Goal: Task Accomplishment & Management: Use online tool/utility

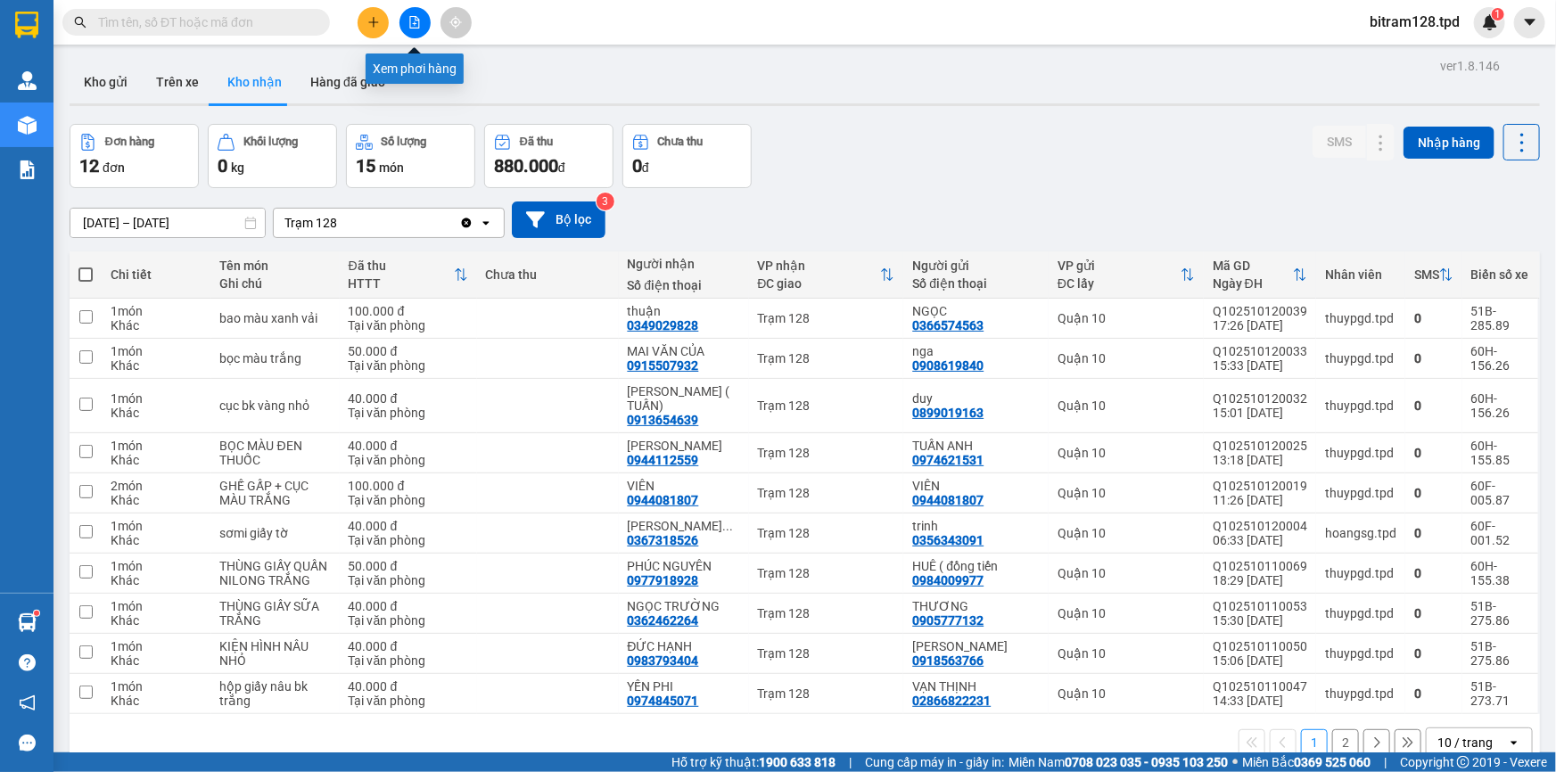
click at [422, 21] on button at bounding box center [414, 22] width 31 height 31
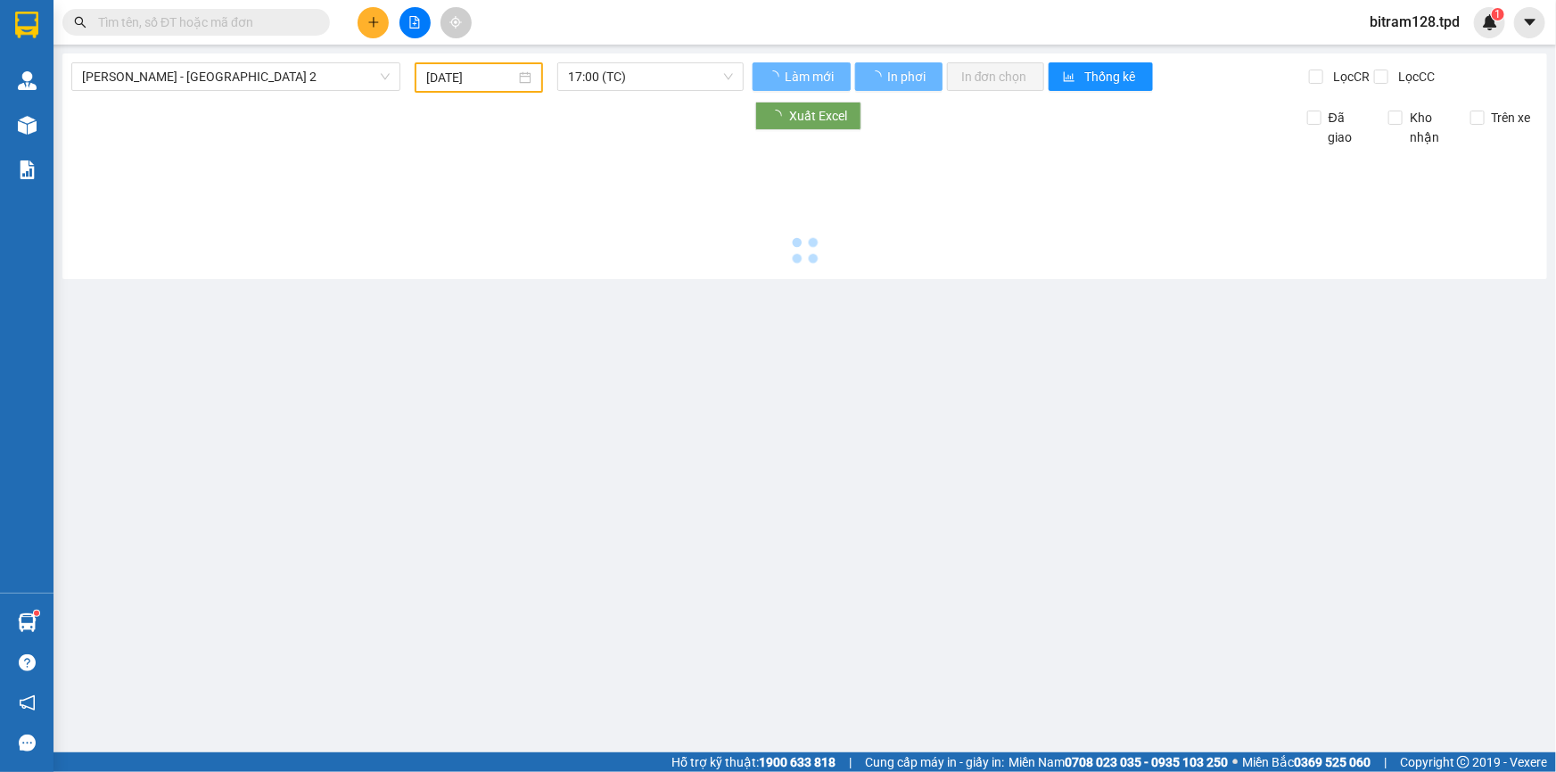
type input "[DATE]"
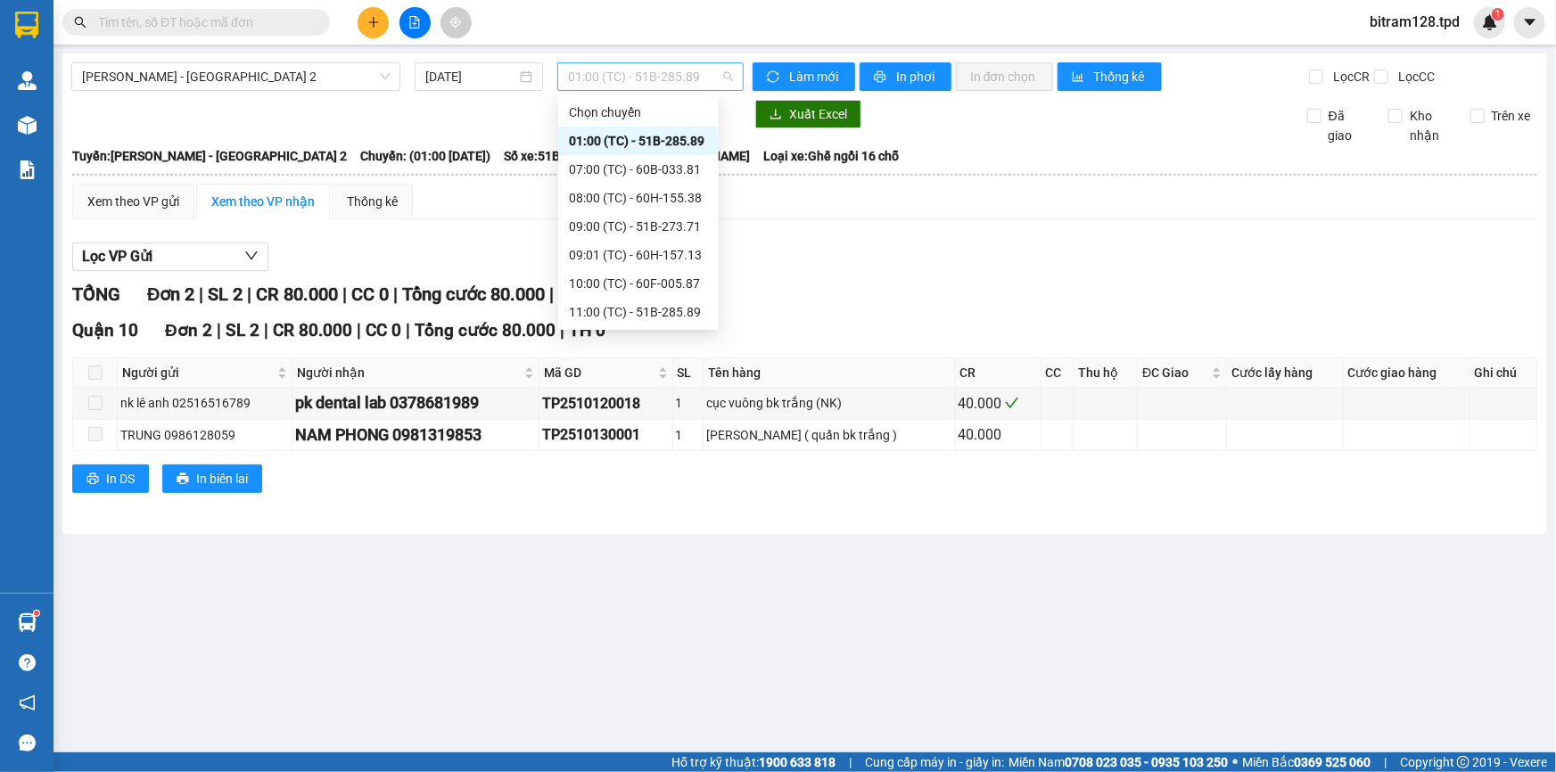
click at [644, 79] on span "01:00 (TC) - 51B-285.89" at bounding box center [650, 76] width 165 height 27
click at [669, 170] on div "07:00 (TC) - 60B-033.81" at bounding box center [638, 170] width 139 height 20
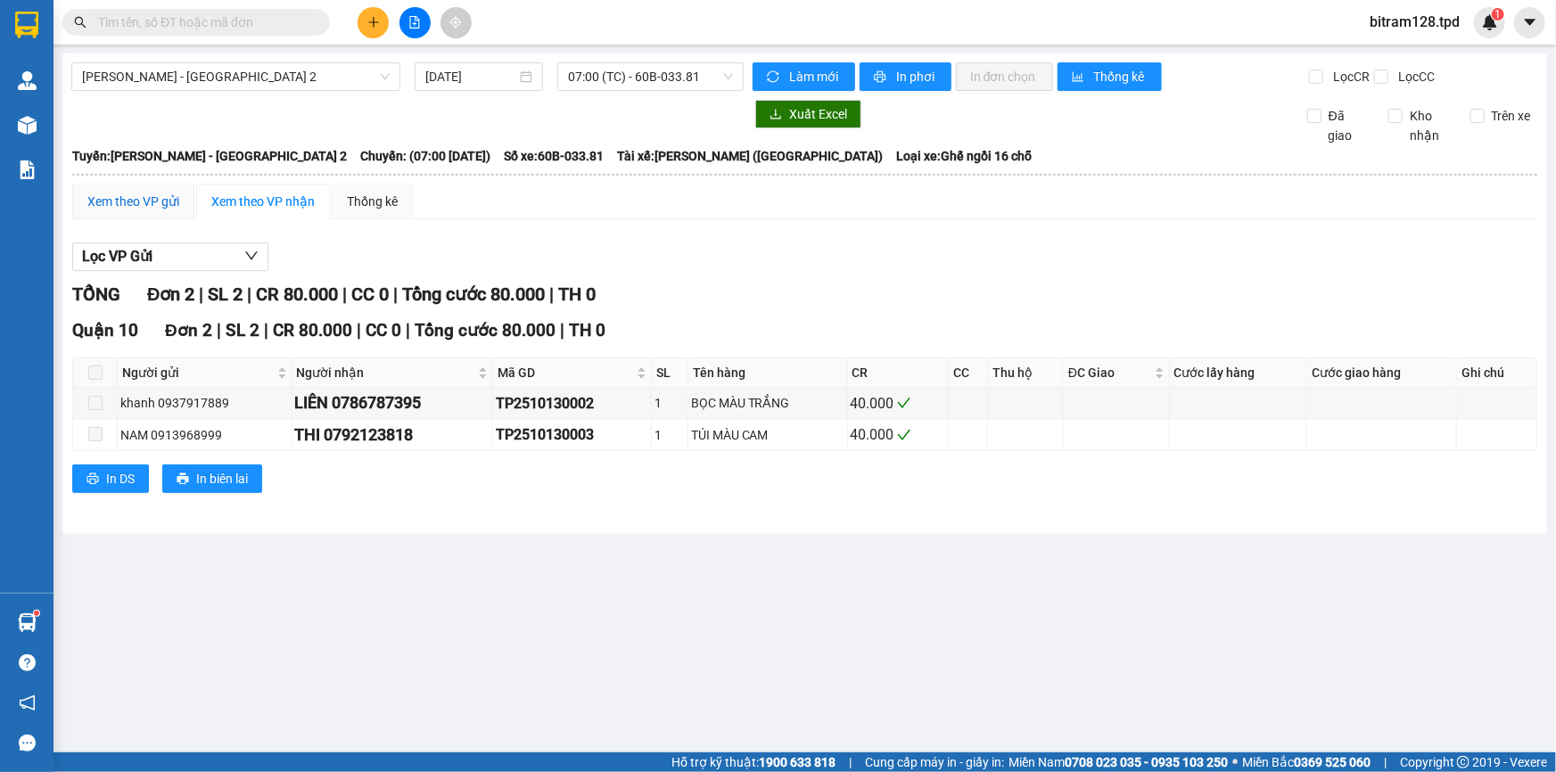
click at [134, 195] on div "Xem theo VP gửi" at bounding box center [133, 202] width 92 height 20
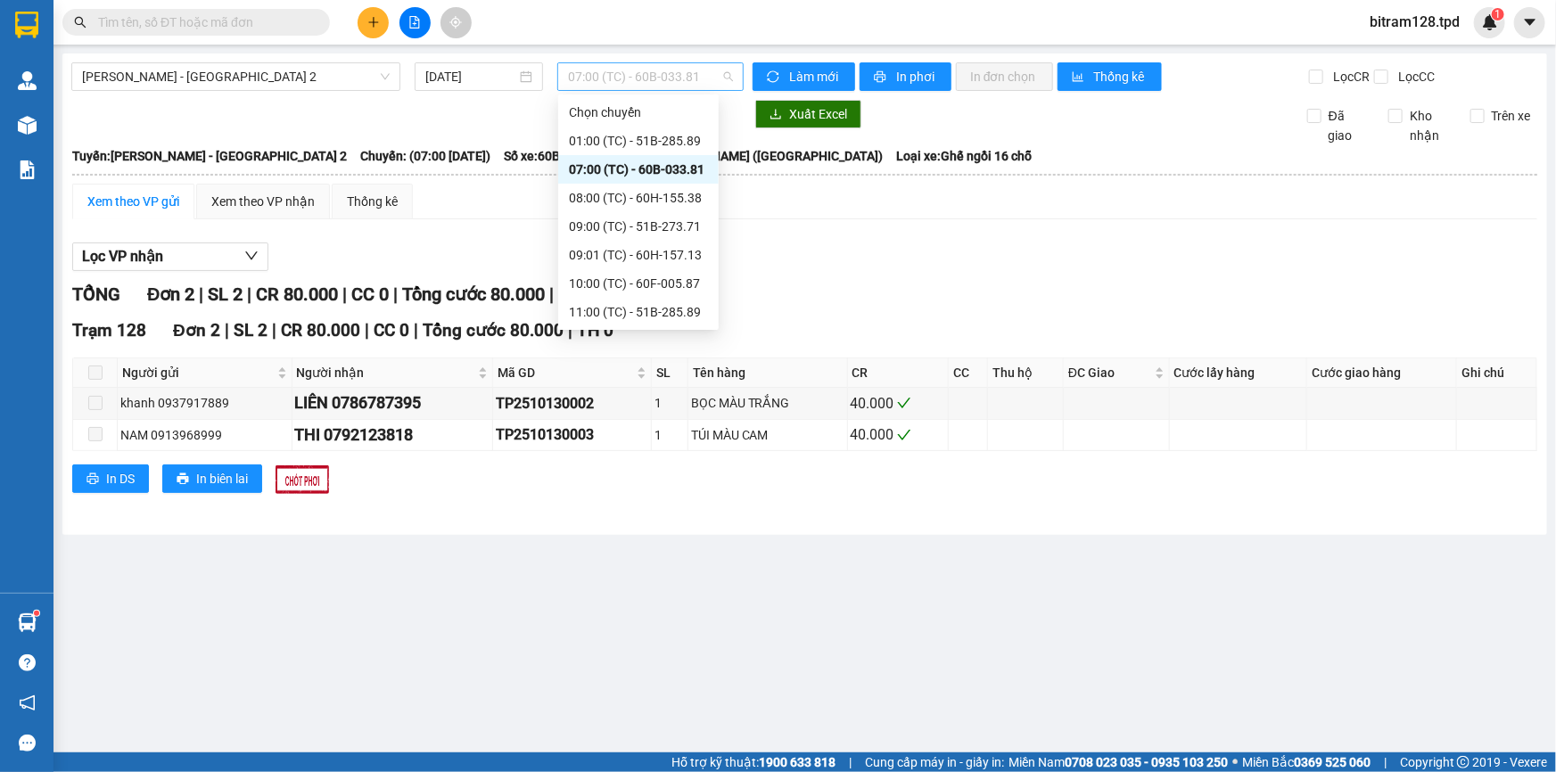
click at [664, 73] on span "07:00 (TC) - 60B-033.81" at bounding box center [650, 76] width 165 height 27
click at [650, 195] on div "08:00 (TC) - 60H-155.38" at bounding box center [638, 198] width 139 height 20
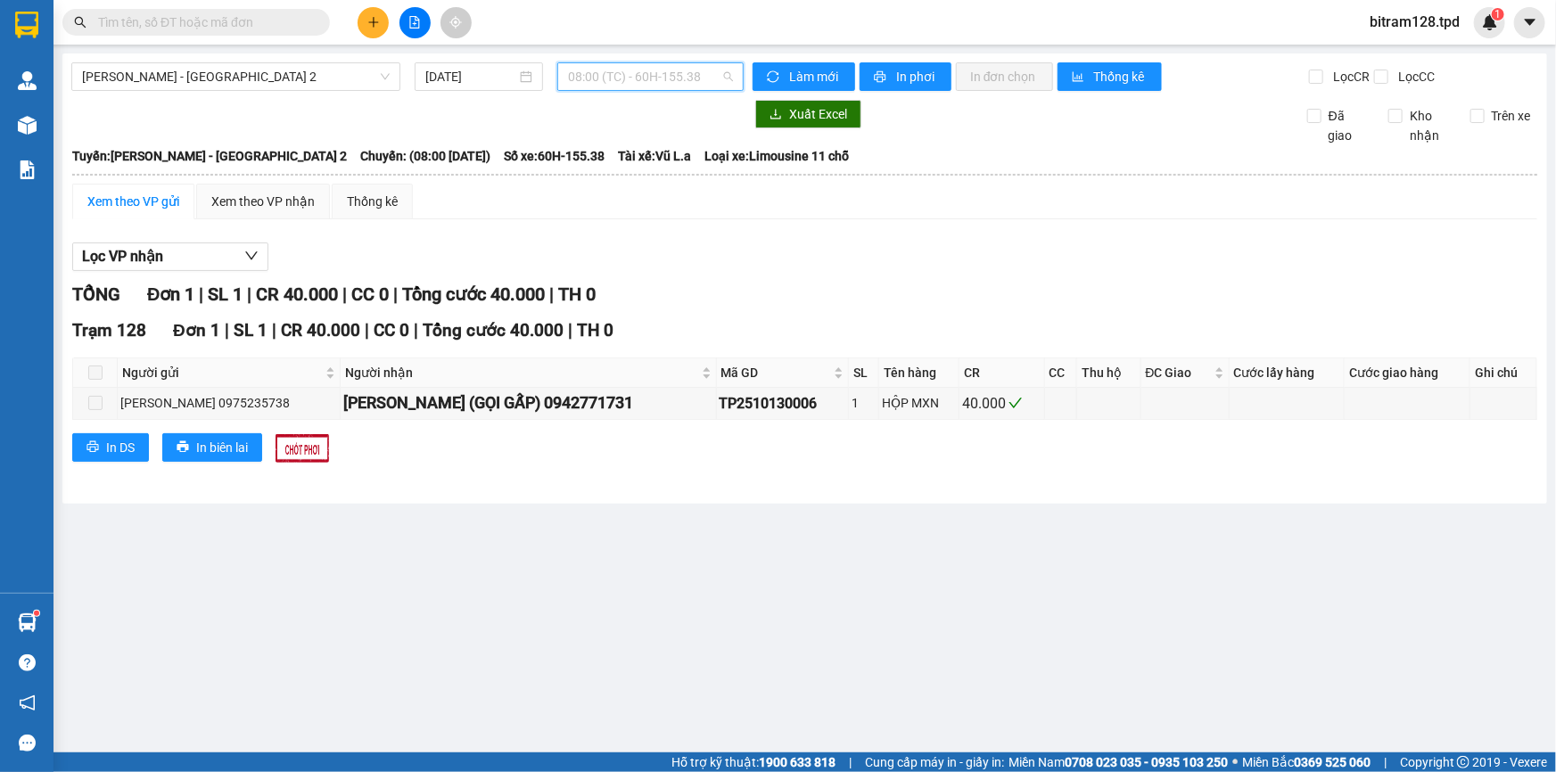
click at [672, 80] on span "08:00 (TC) - 60H-155.38" at bounding box center [650, 76] width 165 height 27
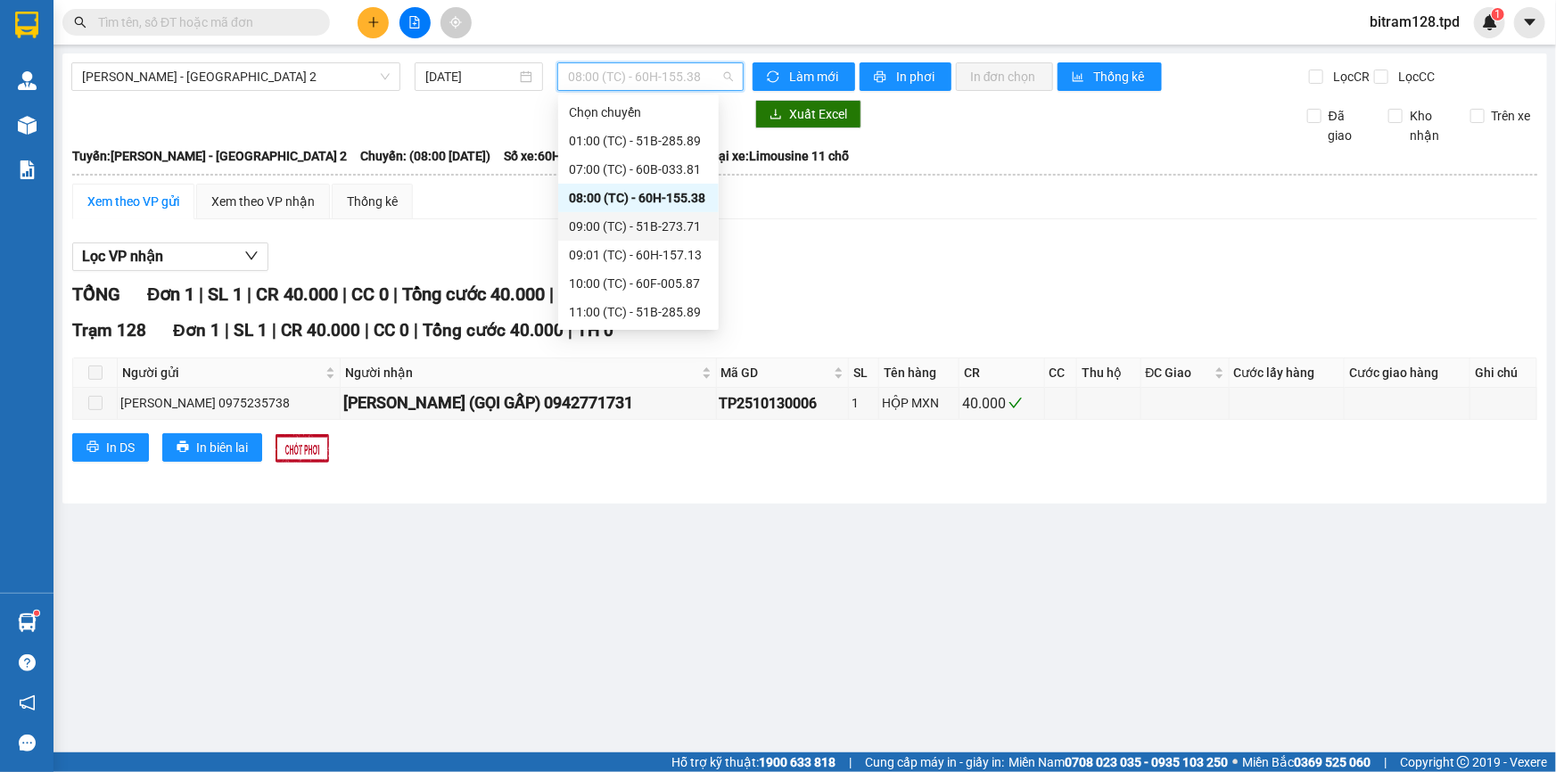
click at [671, 226] on div "09:00 (TC) - 51B-273.71" at bounding box center [638, 227] width 139 height 20
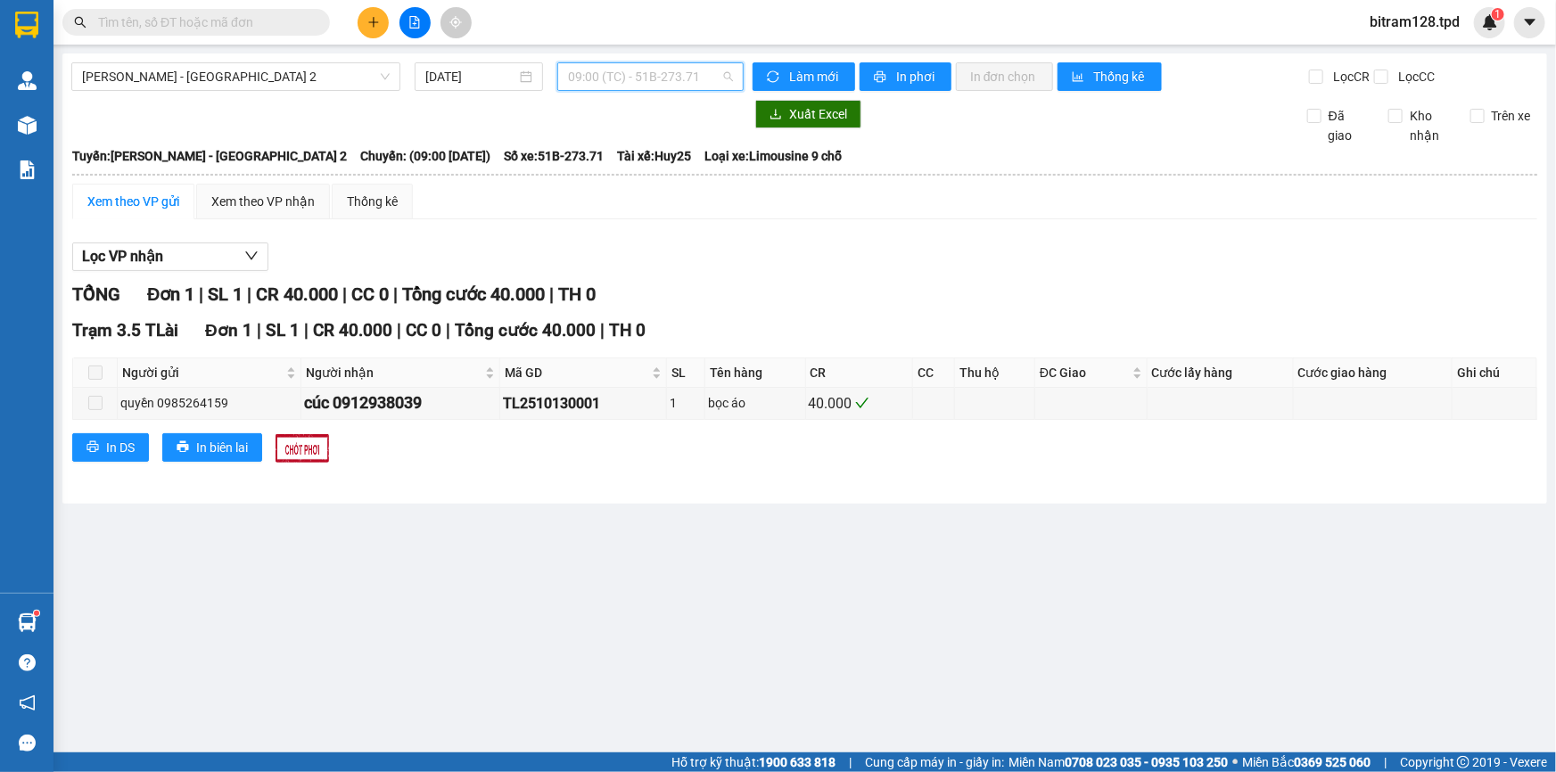
click at [661, 84] on span "09:00 (TC) - 51B-273.71" at bounding box center [650, 76] width 165 height 27
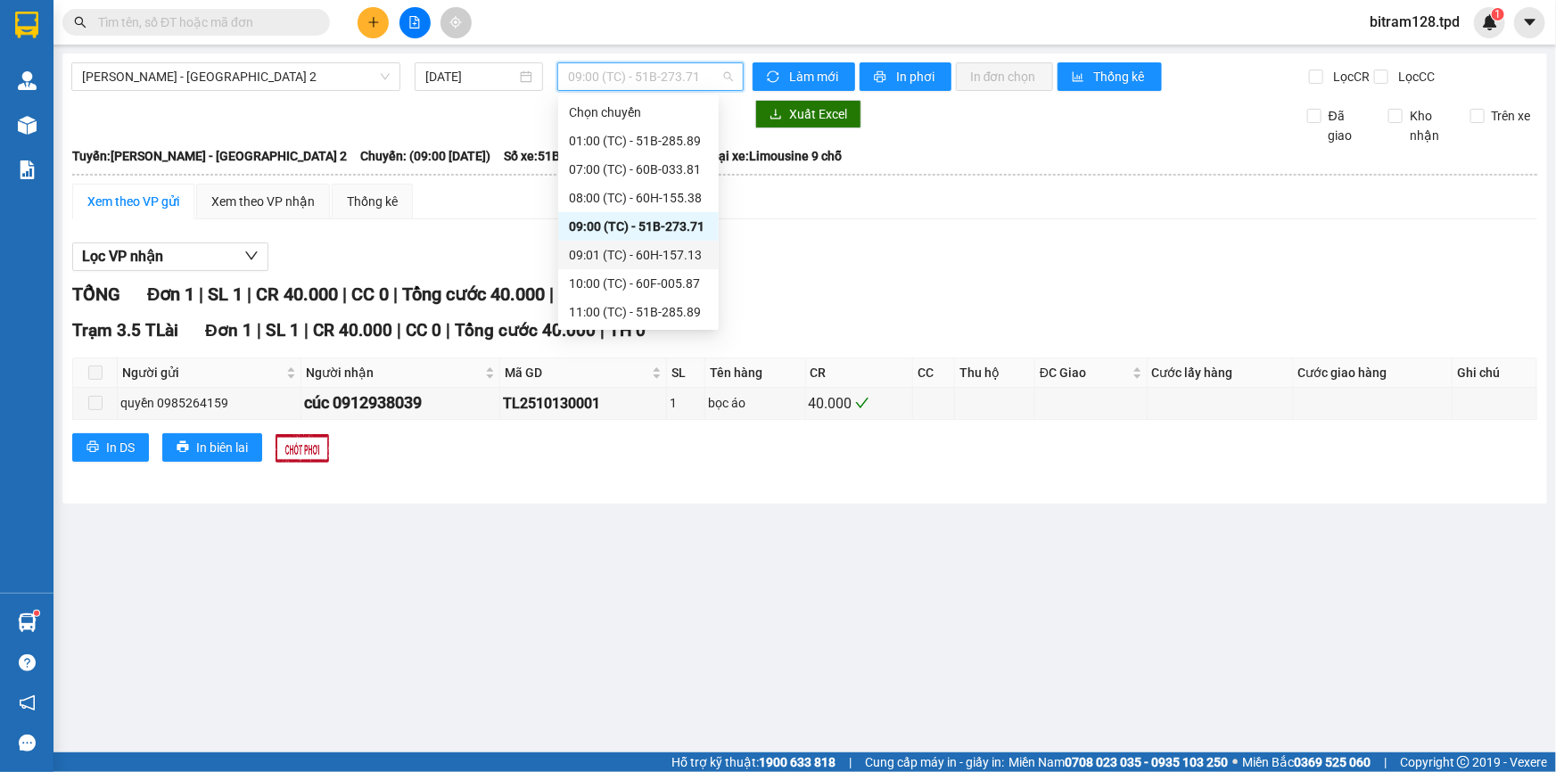
click at [665, 259] on div "09:01 (TC) - 60H-157.13" at bounding box center [638, 255] width 139 height 20
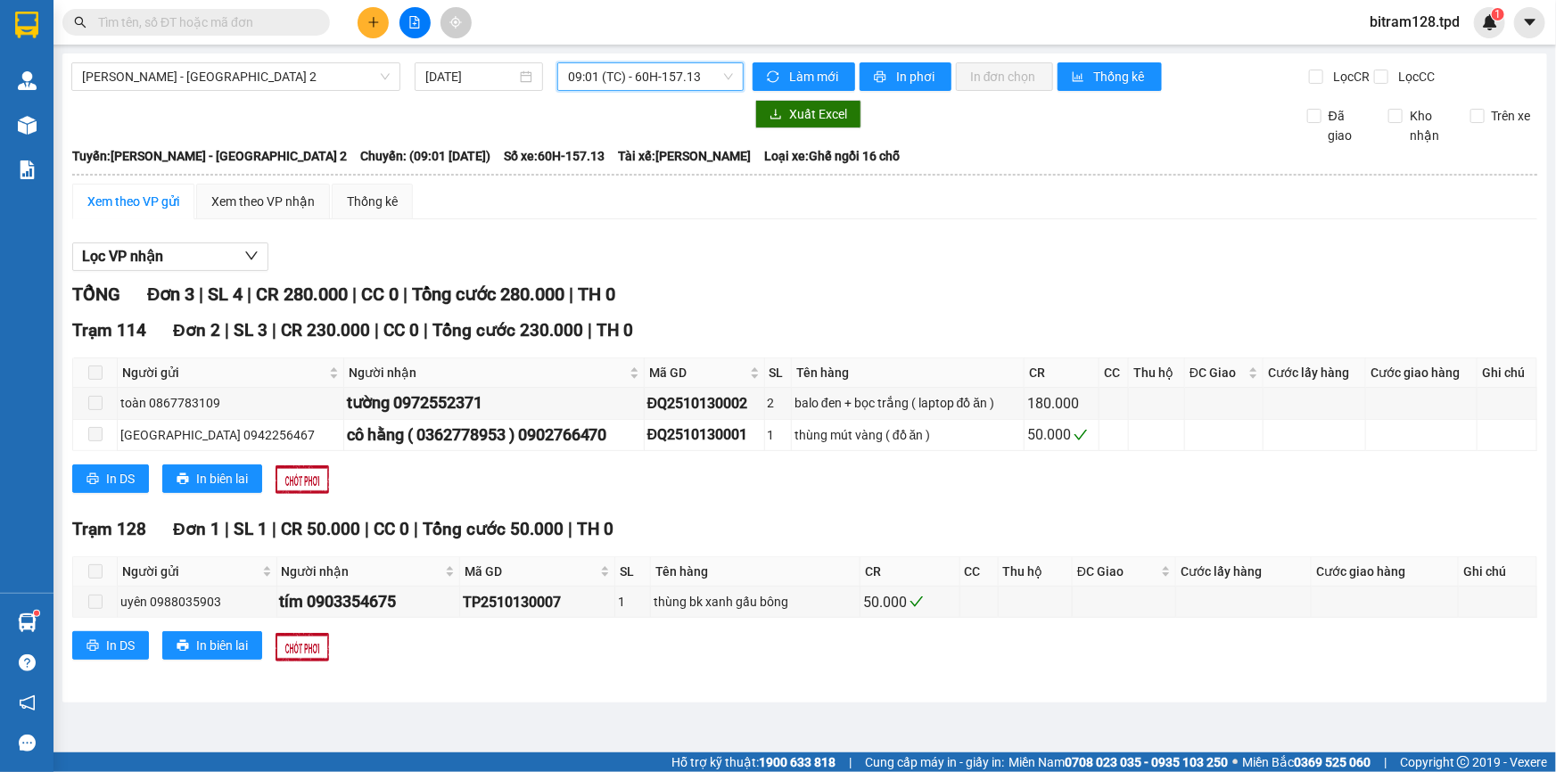
click at [681, 70] on span "09:01 (TC) - 60H-157.13" at bounding box center [650, 76] width 165 height 27
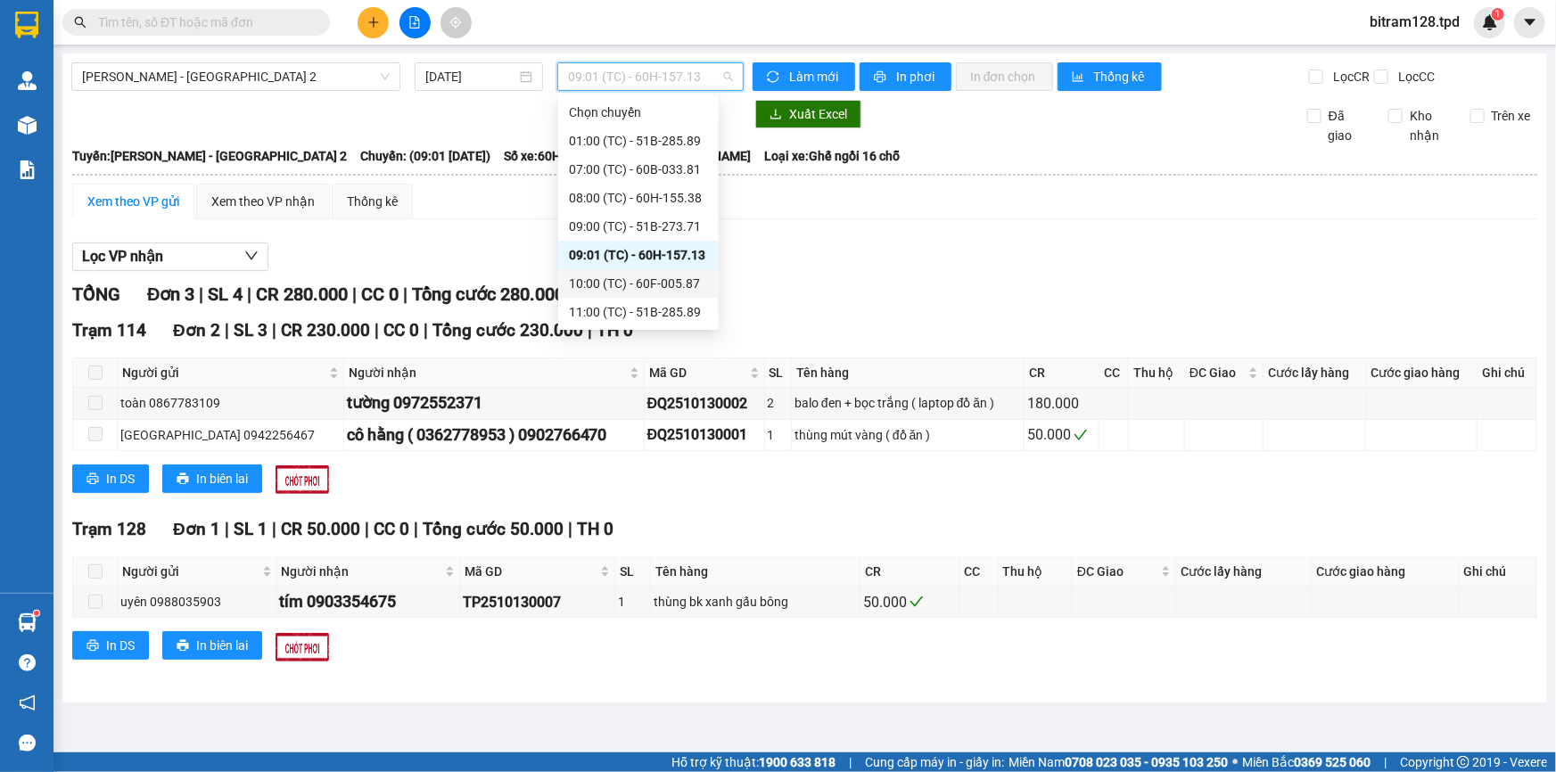
click at [674, 284] on div "10:00 (TC) - 60F-005.87" at bounding box center [638, 284] width 139 height 20
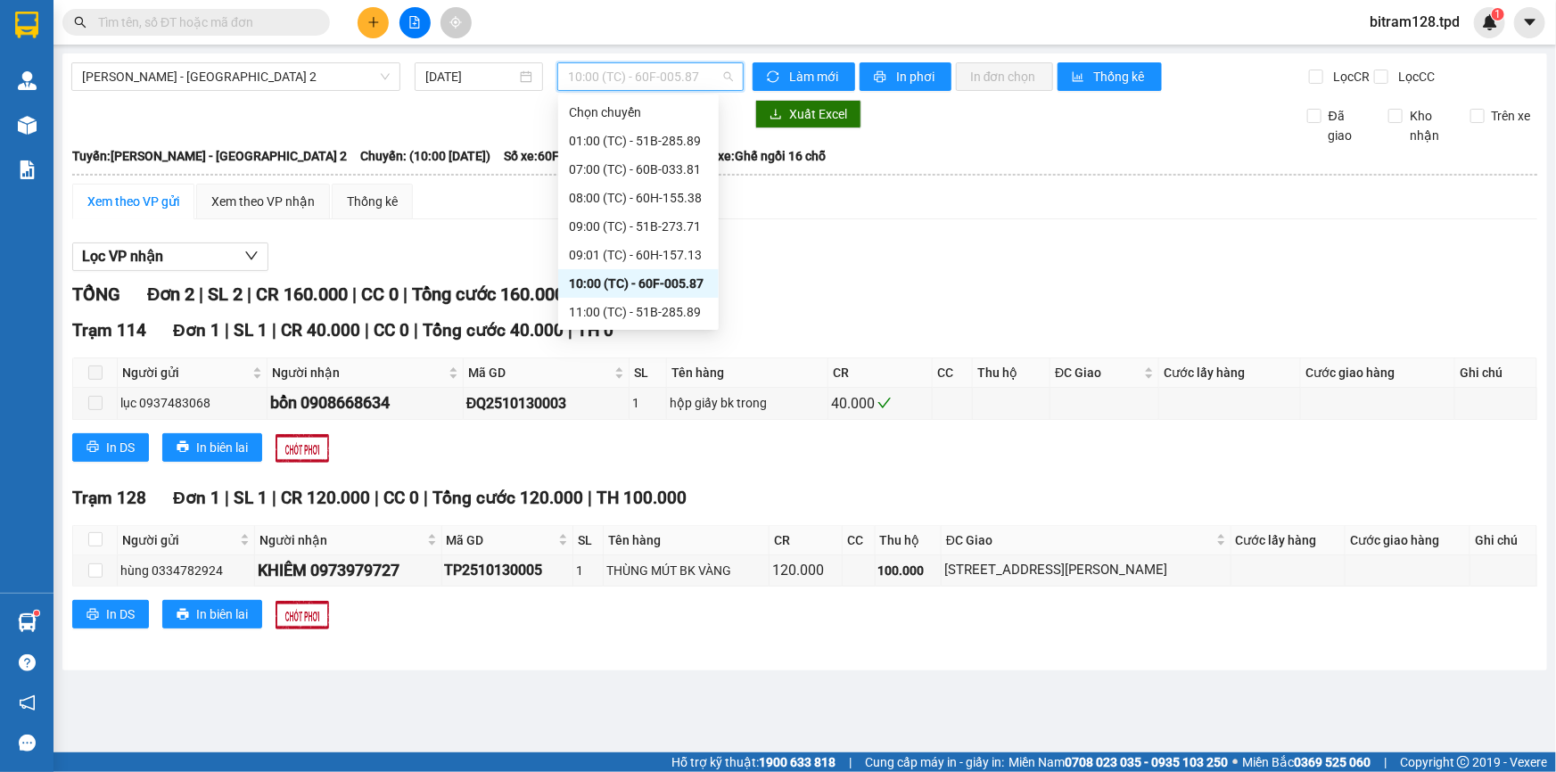
click at [686, 80] on span "10:00 (TC) - 60F-005.87" at bounding box center [650, 76] width 165 height 27
click at [655, 302] on div "11:00 (TC) - 51B-285.89" at bounding box center [638, 312] width 139 height 20
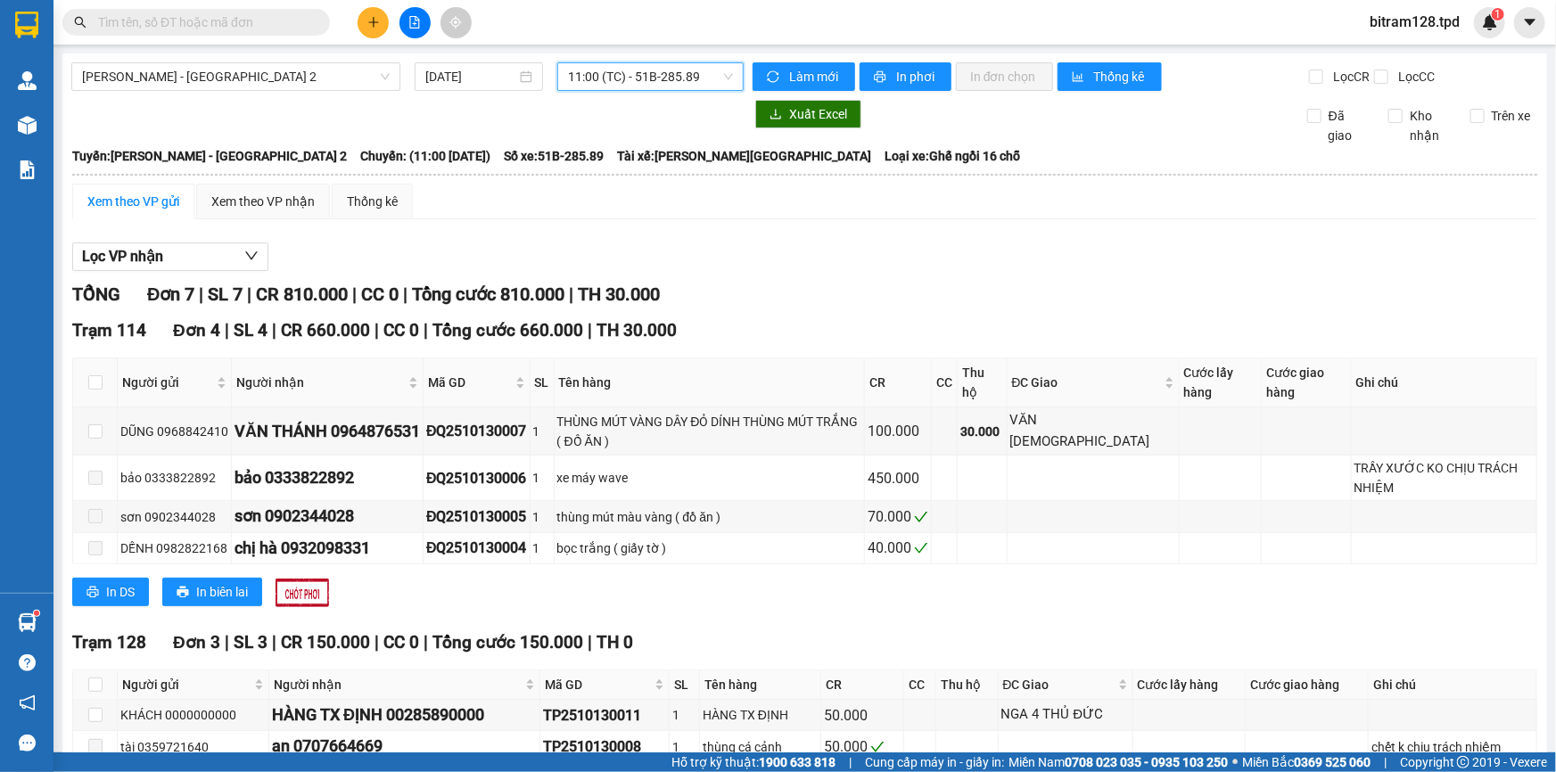
click at [622, 81] on span "11:00 (TC) - 51B-285.89" at bounding box center [650, 76] width 165 height 27
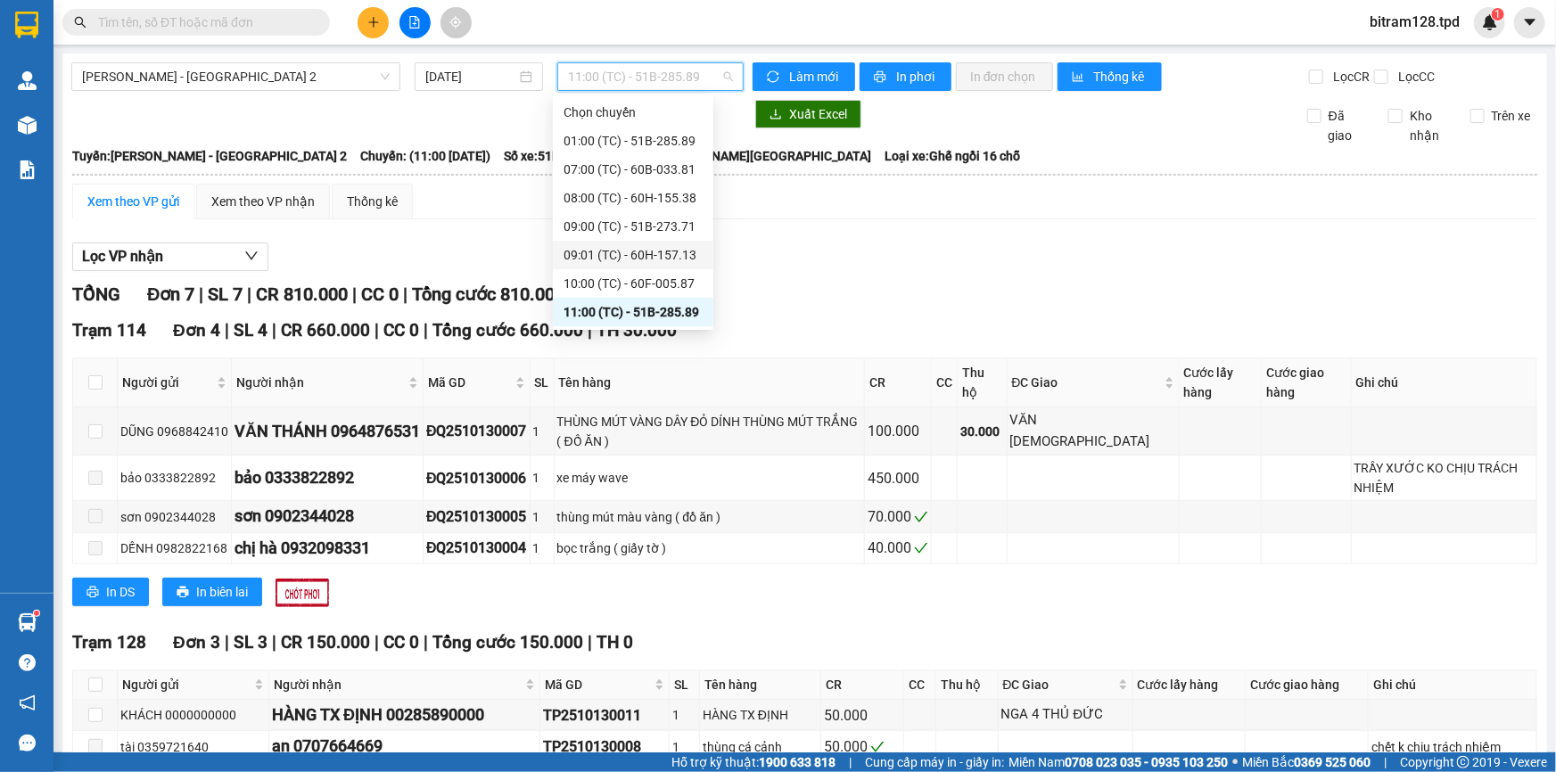
scroll to position [161, 0]
click at [662, 176] on div "12:00 (TC) - 60F-001.52" at bounding box center [632, 179] width 139 height 20
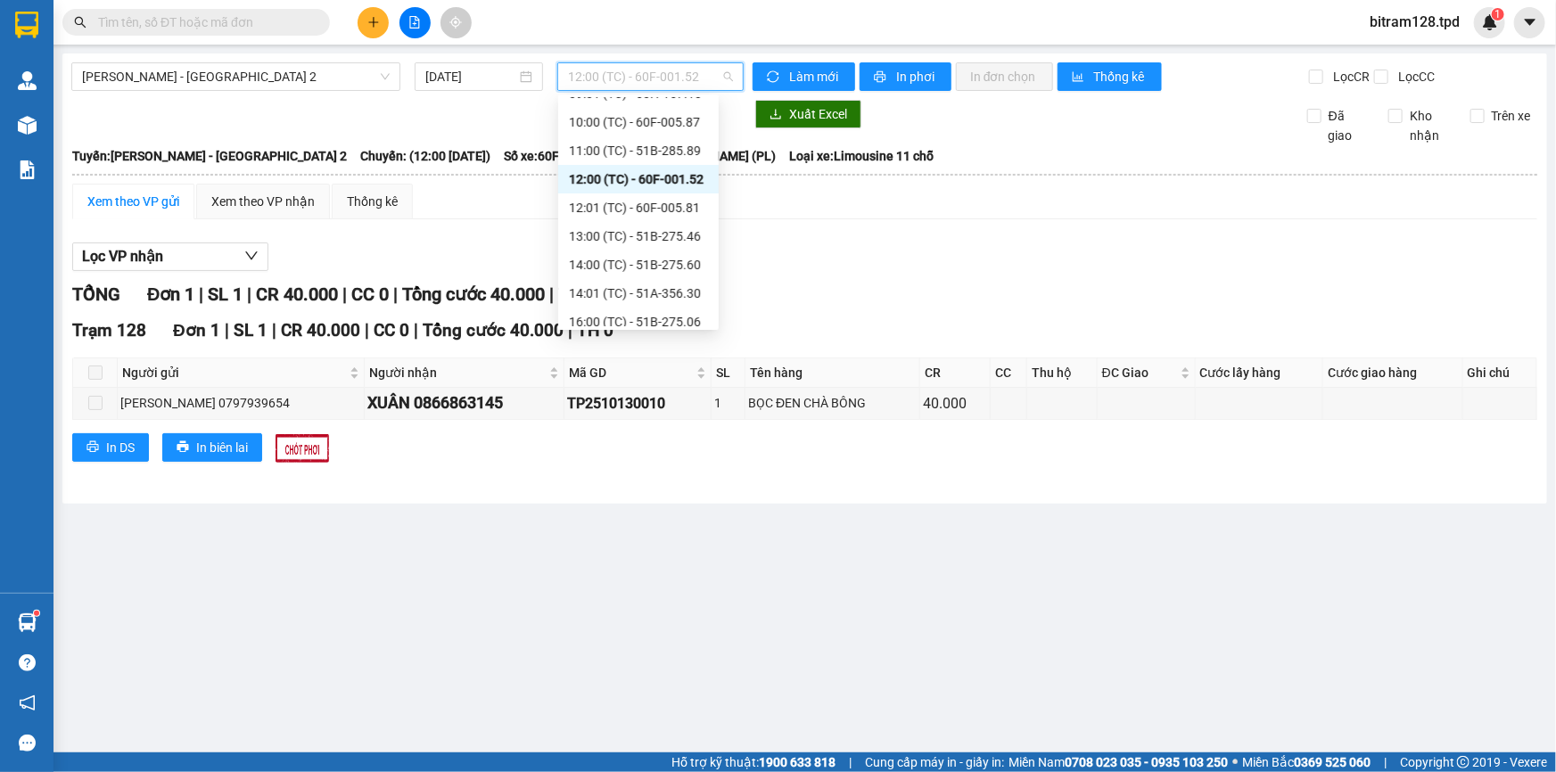
click at [618, 79] on span "12:00 (TC) - 60F-001.52" at bounding box center [650, 76] width 165 height 27
click at [674, 207] on div "12:01 (TC) - 60F-005.81" at bounding box center [638, 208] width 139 height 20
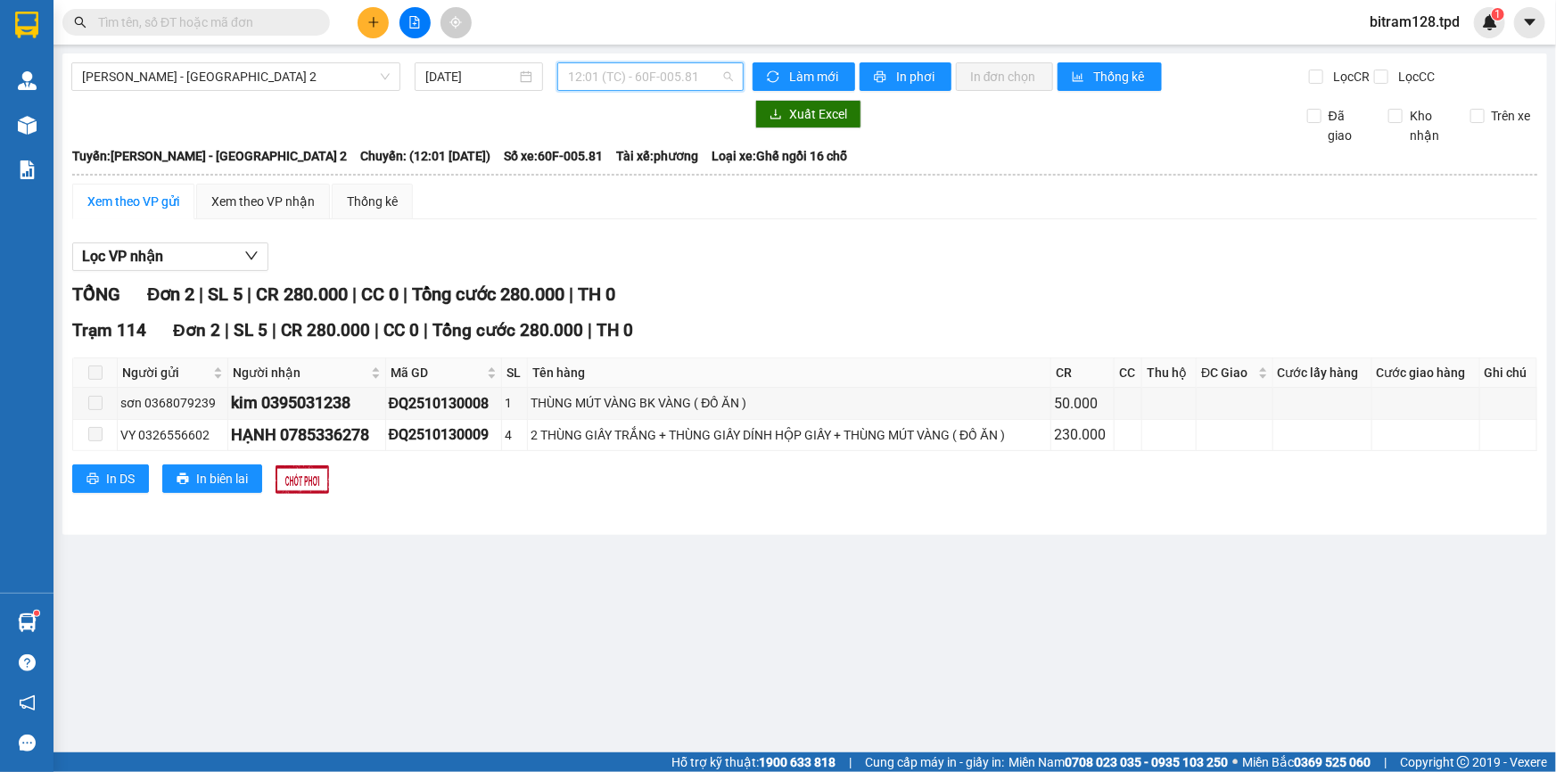
click at [604, 82] on span "12:01 (TC) - 60F-005.81" at bounding box center [650, 76] width 165 height 27
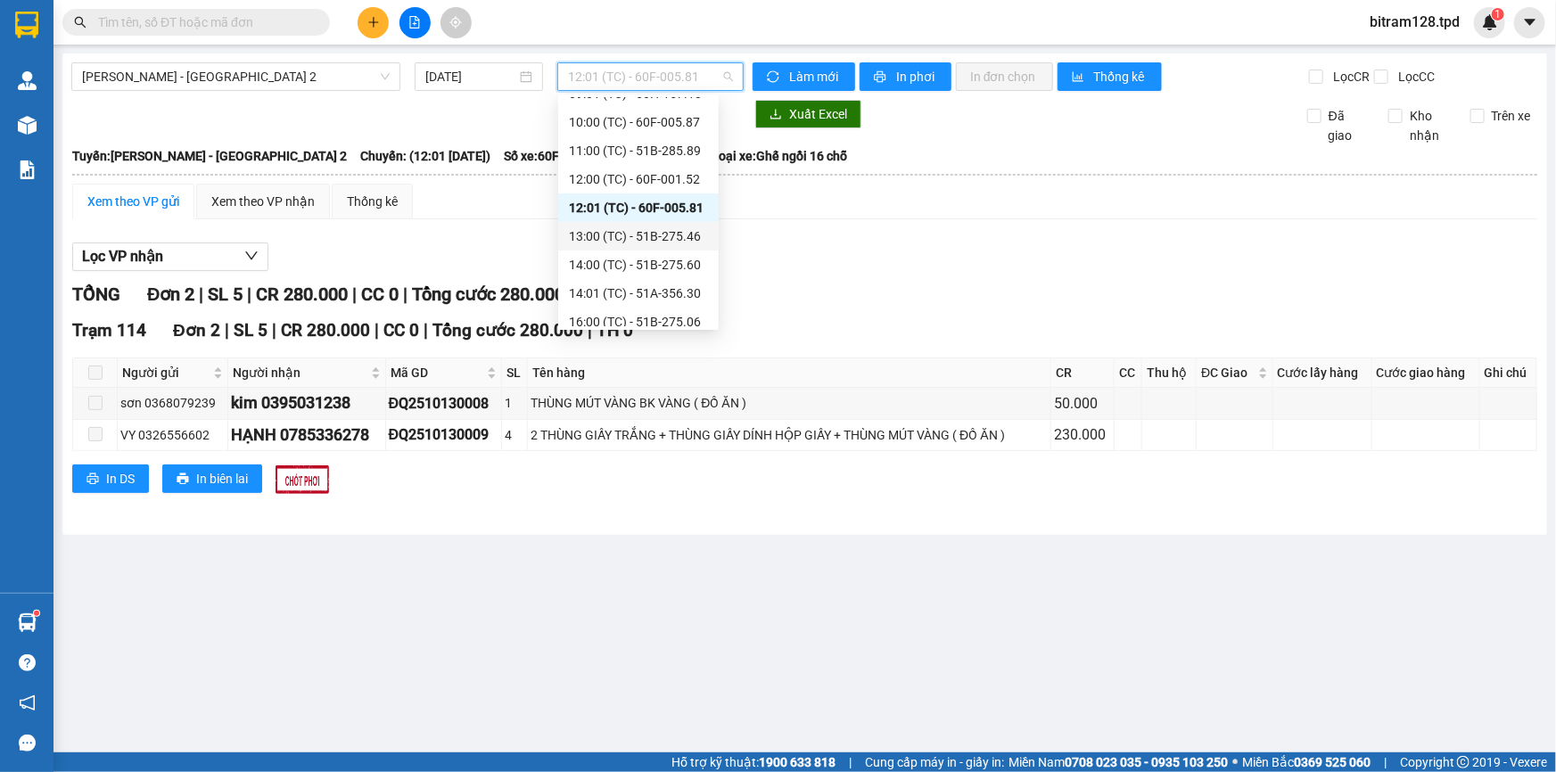
click at [655, 238] on div "13:00 (TC) - 51B-275.46" at bounding box center [638, 236] width 139 height 20
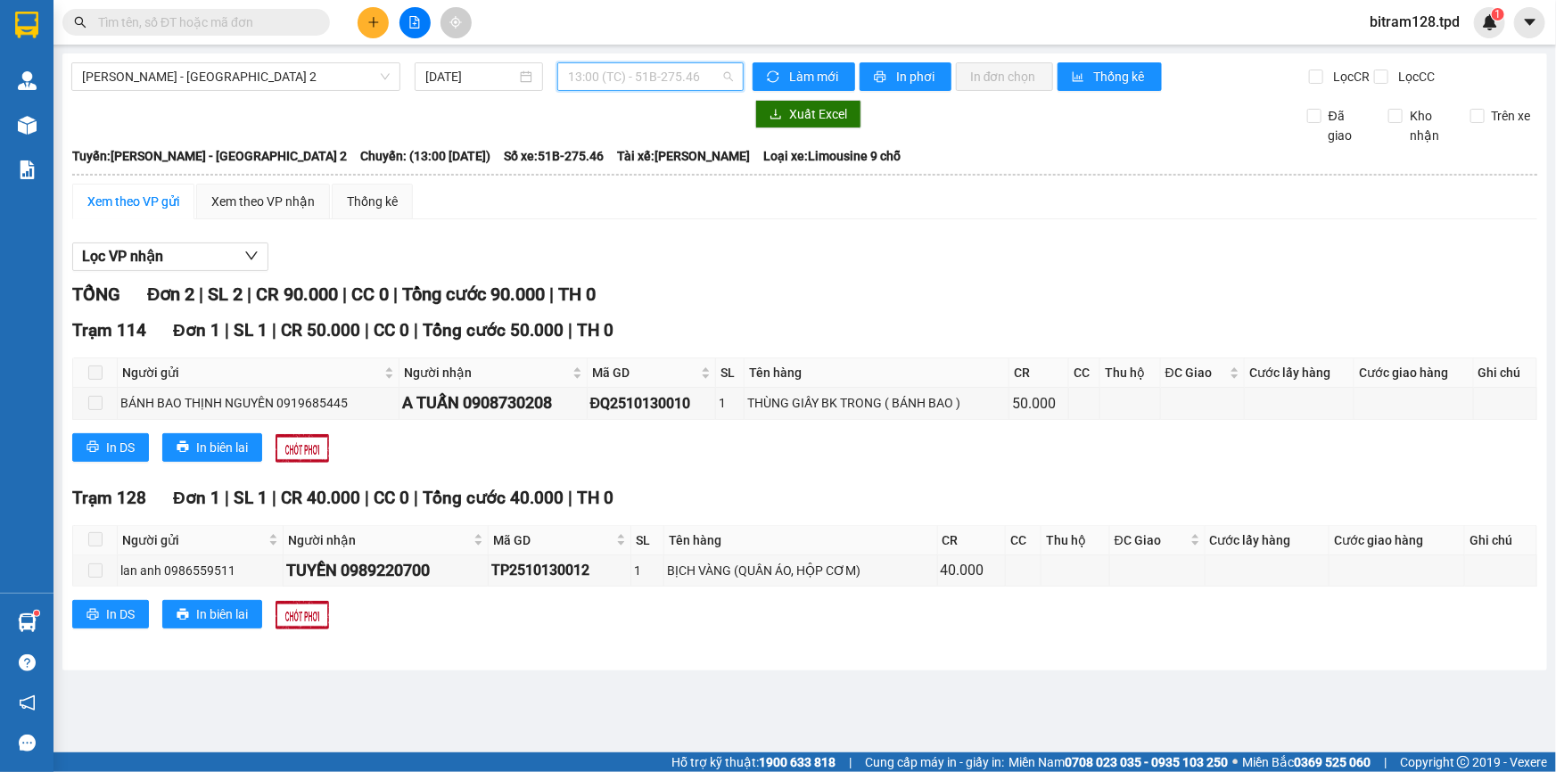
click at [700, 78] on span "13:00 (TC) - 51B-275.46" at bounding box center [650, 76] width 165 height 27
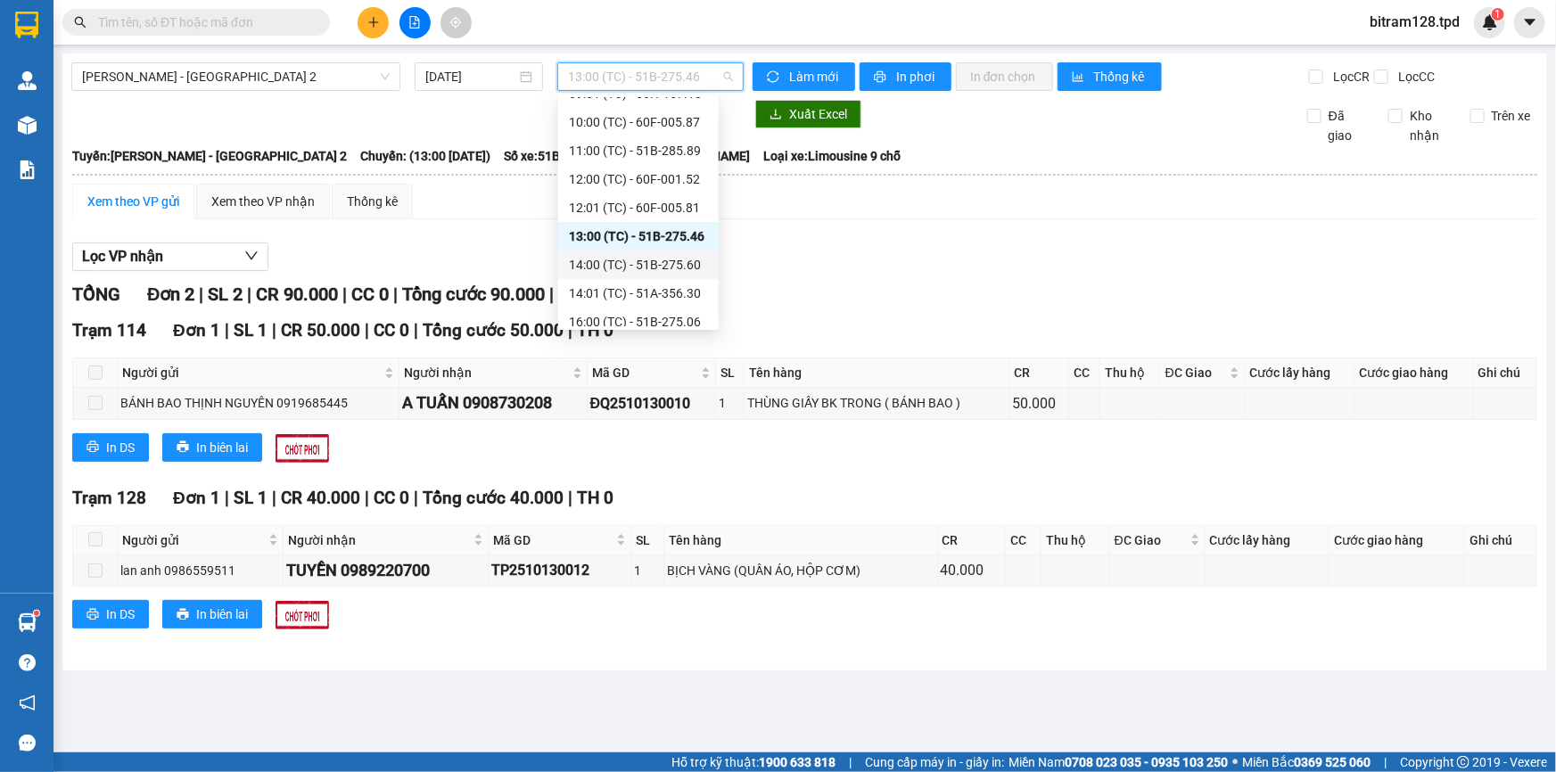
click at [665, 261] on div "14:00 (TC) - 51B-275.60" at bounding box center [638, 265] width 139 height 20
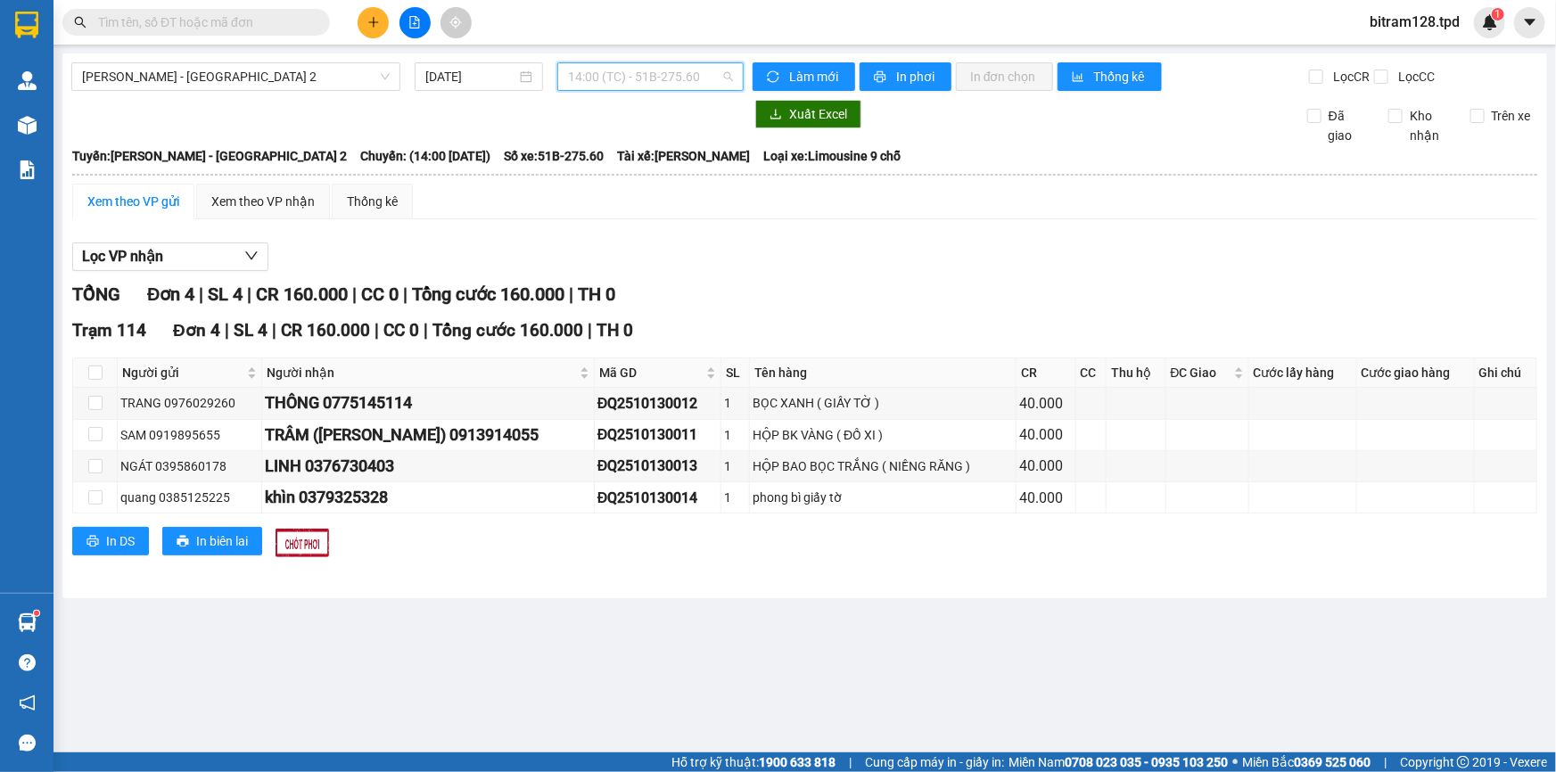
click at [633, 83] on span "14:00 (TC) - 51B-275.60" at bounding box center [650, 76] width 165 height 27
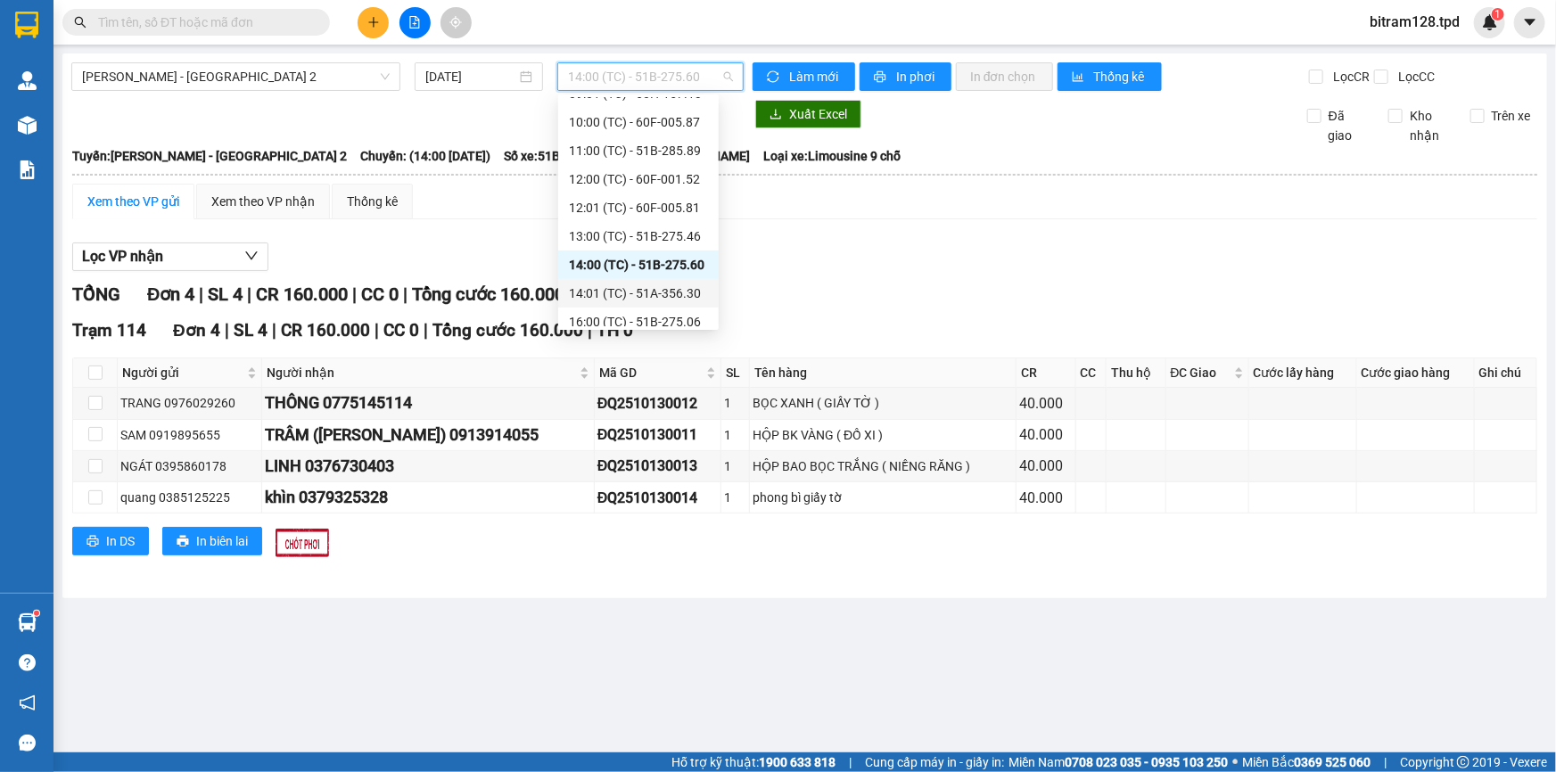
click at [675, 297] on div "14:01 (TC) - 51A-356.30" at bounding box center [638, 294] width 139 height 20
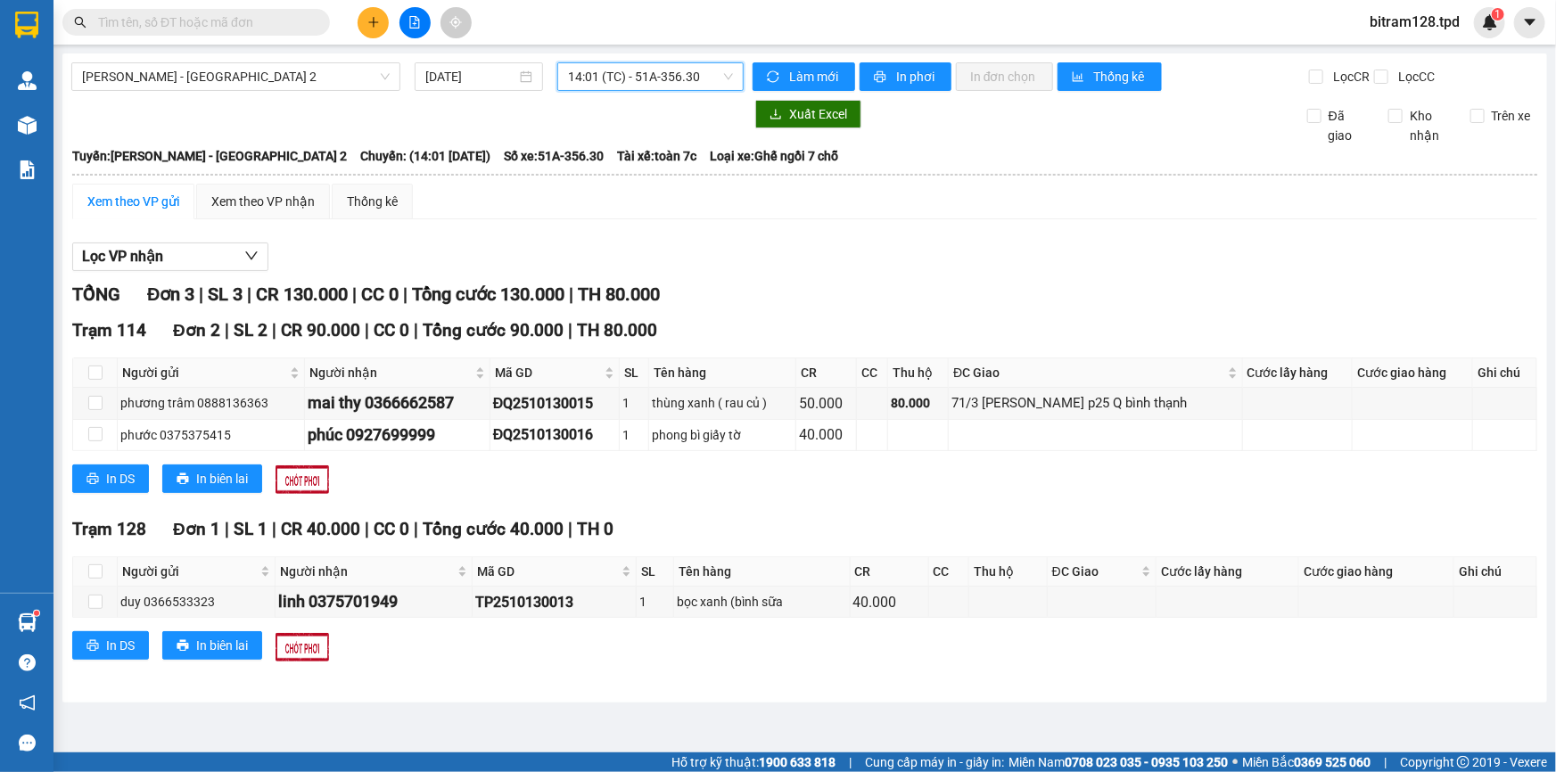
click at [697, 66] on span "14:01 (TC) - 51A-356.30" at bounding box center [650, 76] width 165 height 27
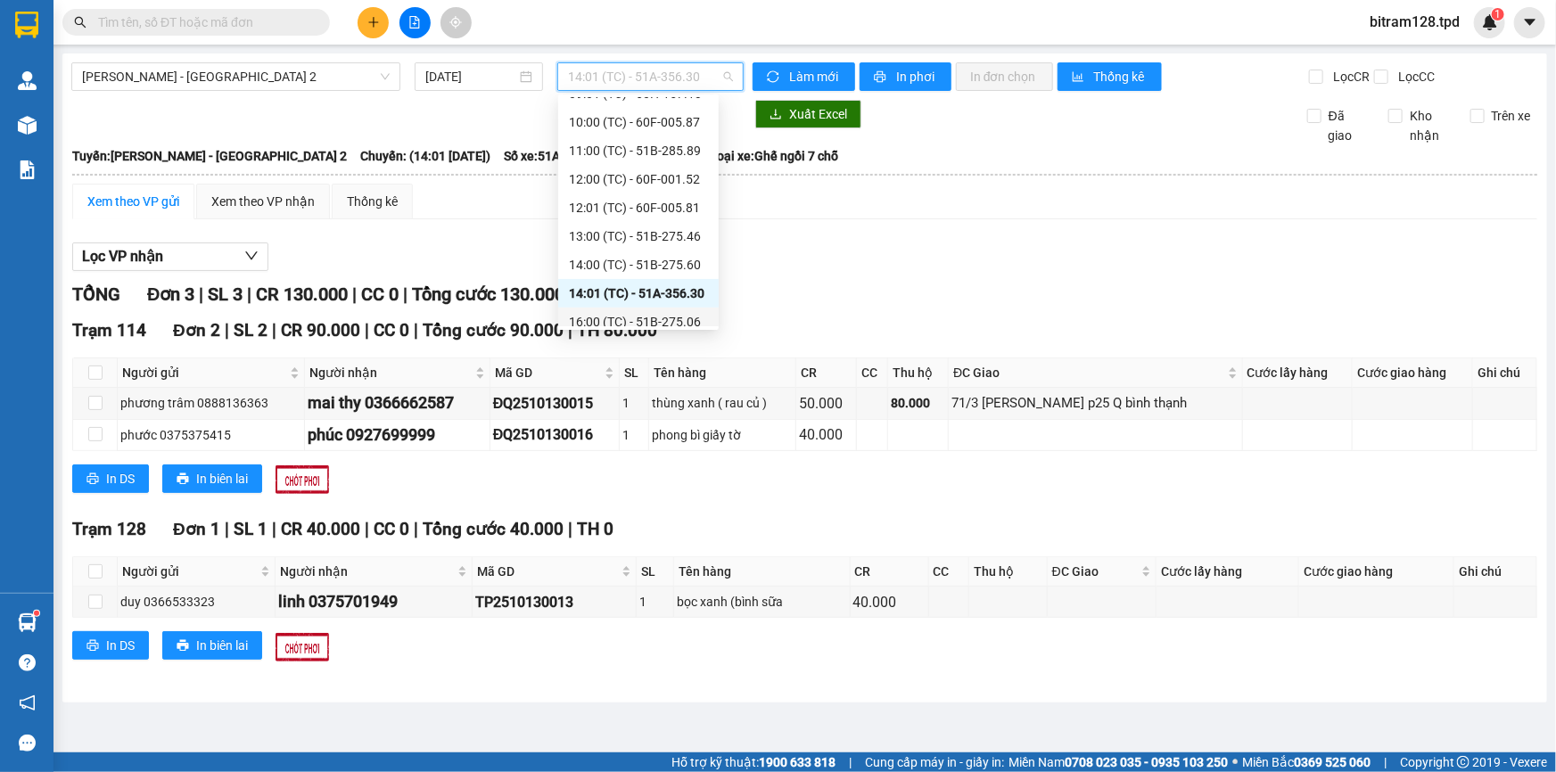
click at [687, 317] on div "16:00 (TC) - 51B-275.06" at bounding box center [638, 322] width 139 height 20
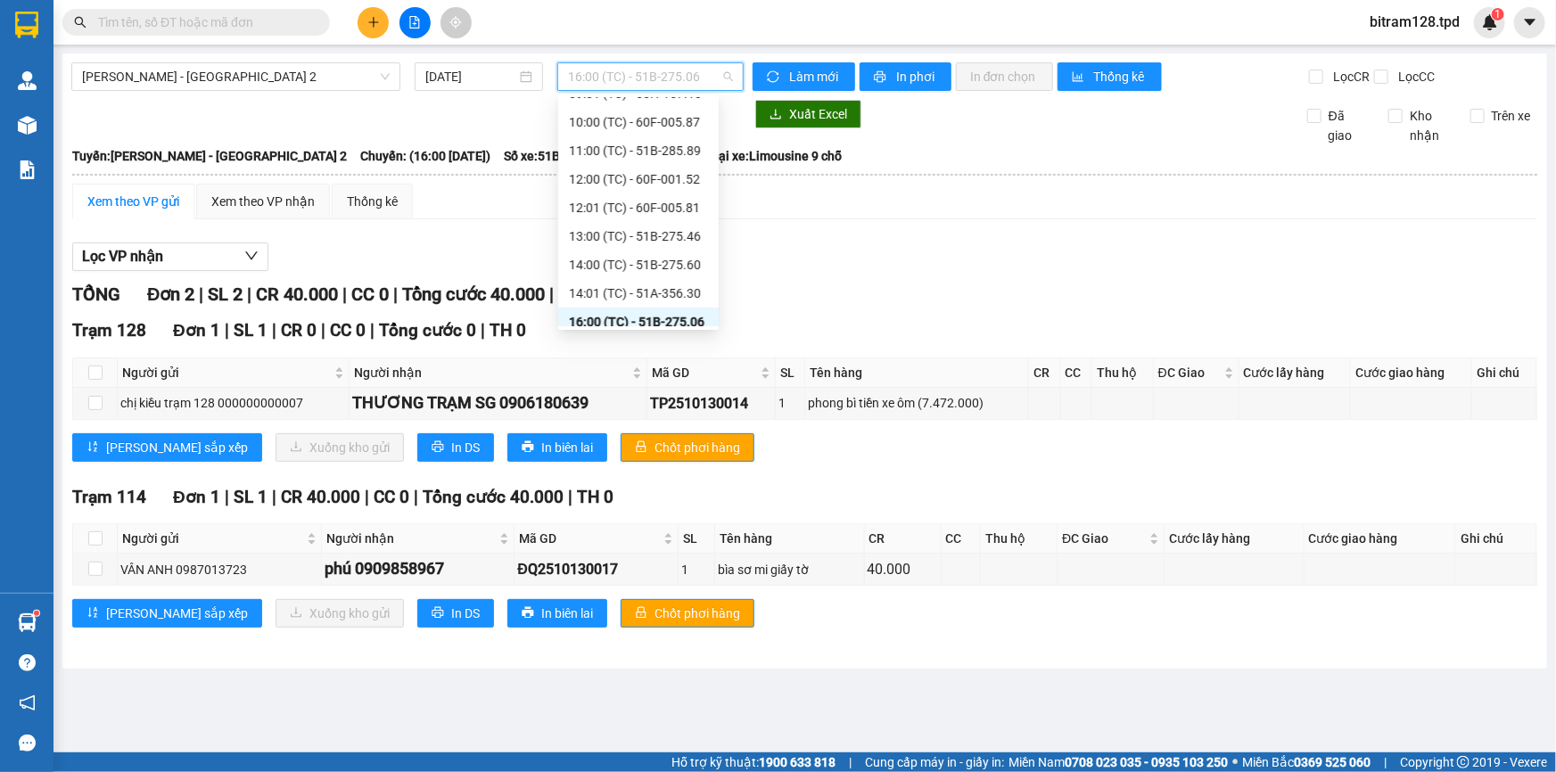
click at [701, 79] on span "16:00 (TC) - 51B-275.06" at bounding box center [650, 76] width 165 height 27
click at [234, 87] on span "[PERSON_NAME] - [GEOGRAPHIC_DATA] 2" at bounding box center [236, 76] width 308 height 27
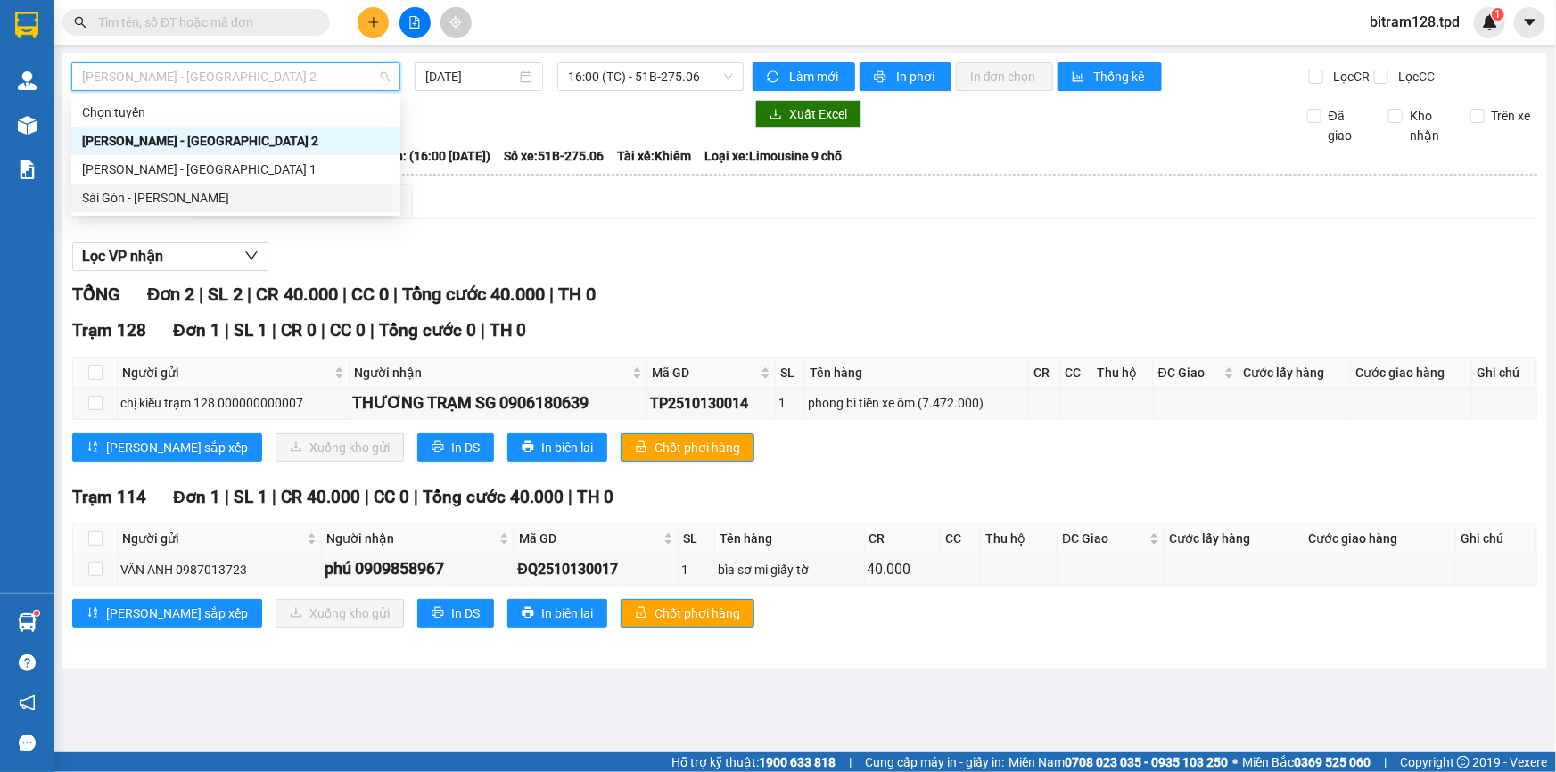
click at [182, 195] on div "Sài Gòn - [PERSON_NAME]" at bounding box center [236, 198] width 308 height 20
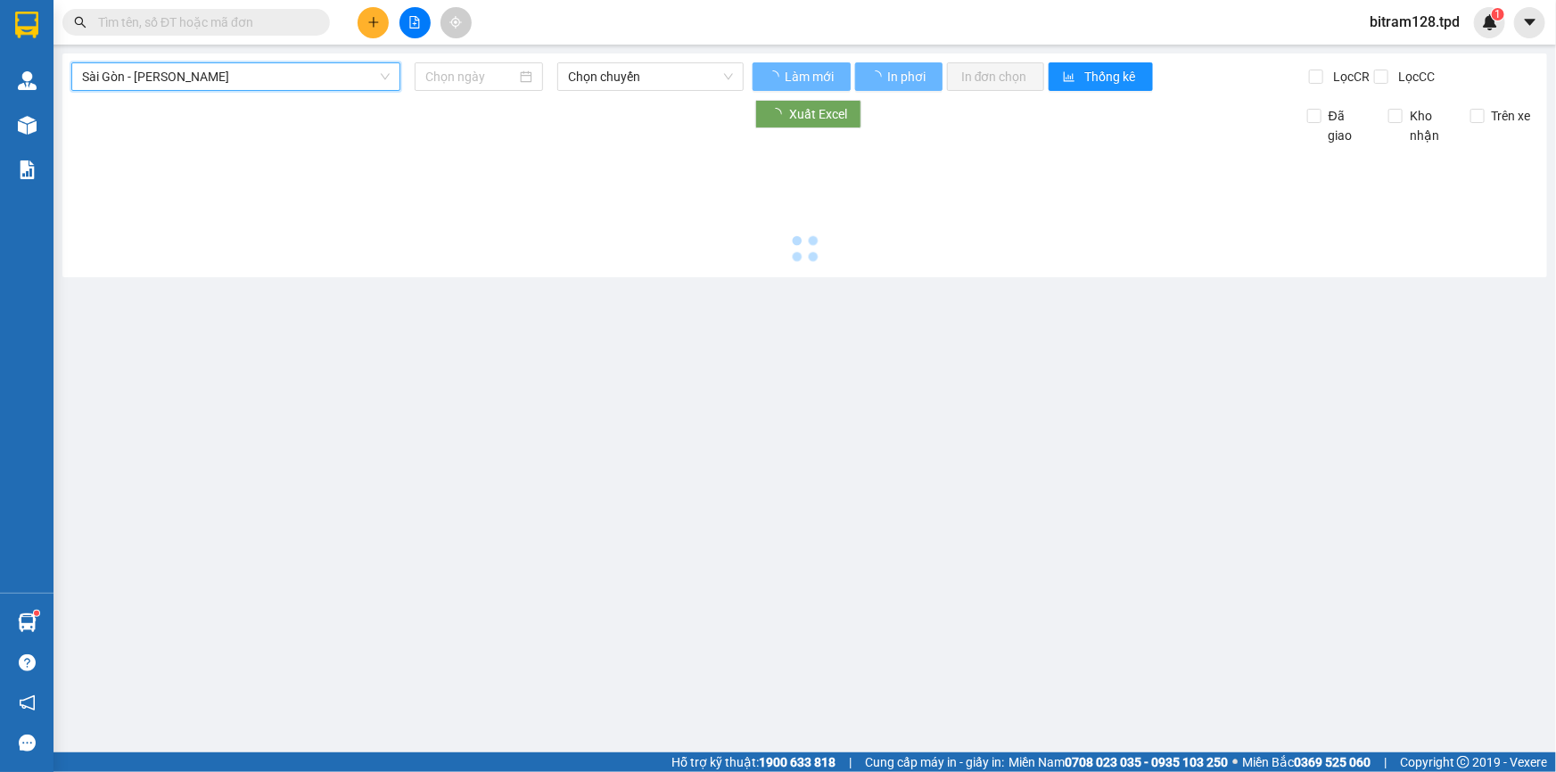
type input "[DATE]"
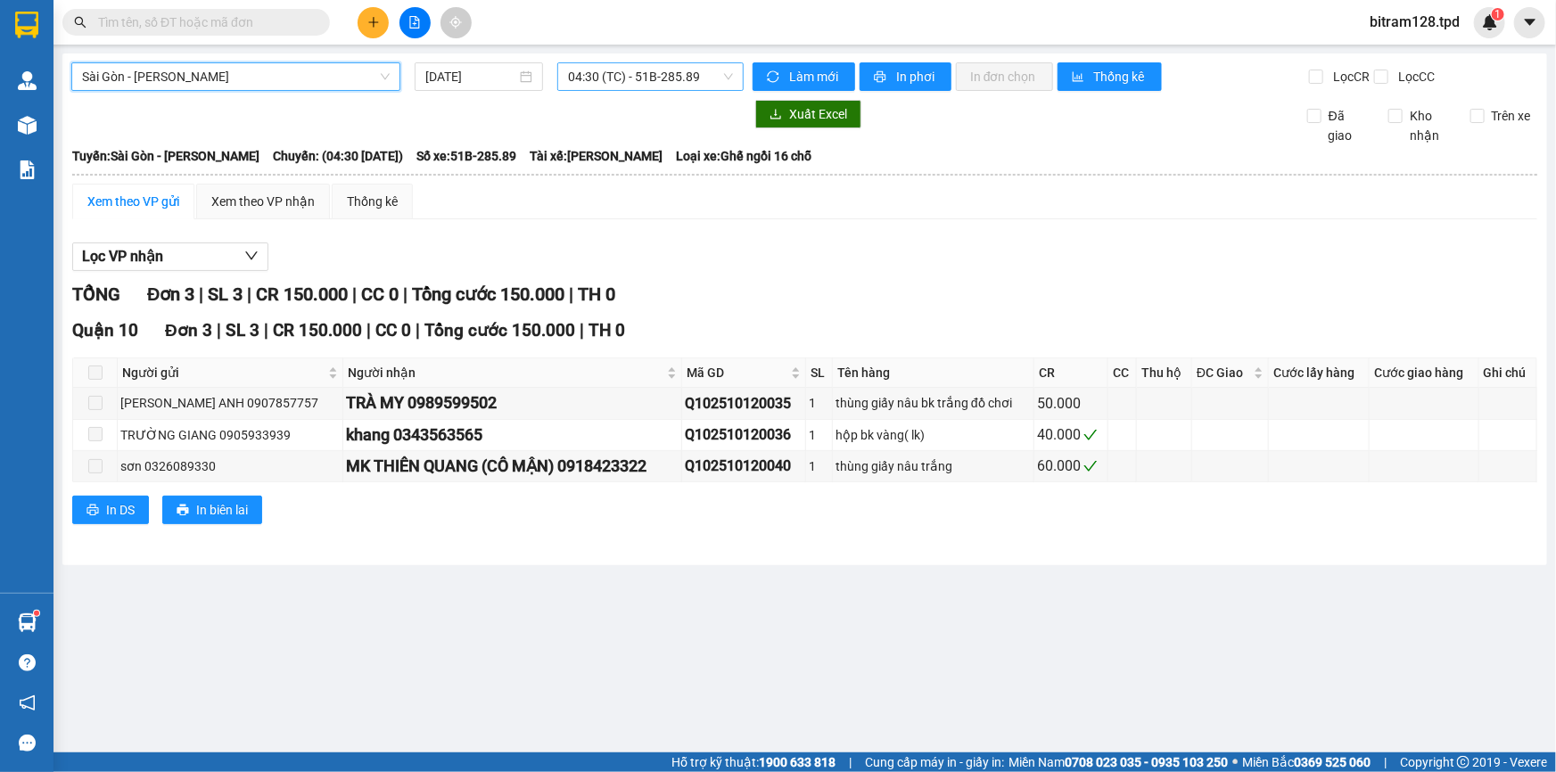
drag, startPoint x: 660, startPoint y: 68, endPoint x: 659, endPoint y: 77, distance: 9.0
click at [660, 76] on span "04:30 (TC) - 51B-285.89" at bounding box center [650, 76] width 165 height 27
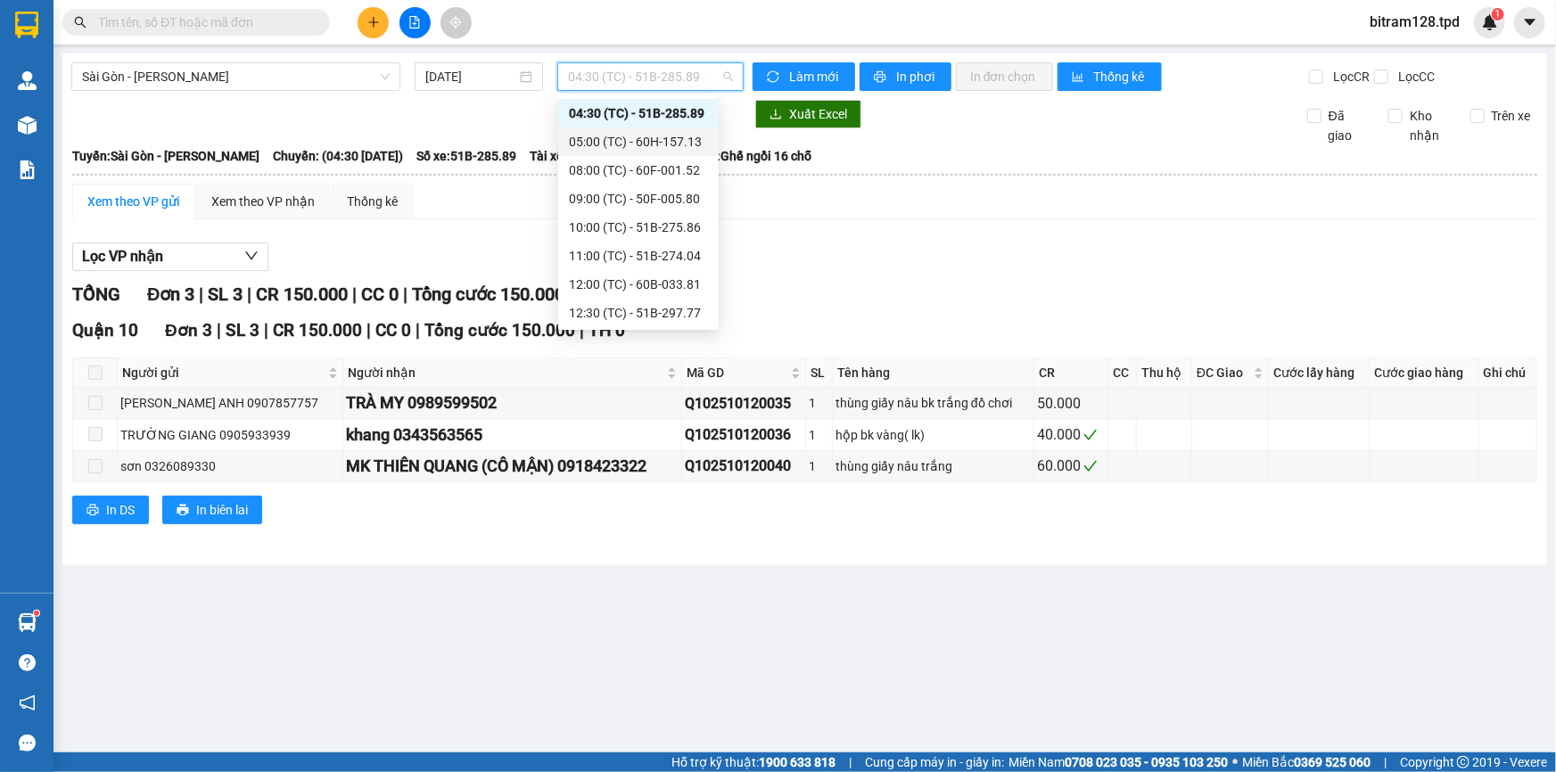
click at [645, 141] on div "05:00 (TC) - 60H-157.13" at bounding box center [638, 142] width 139 height 20
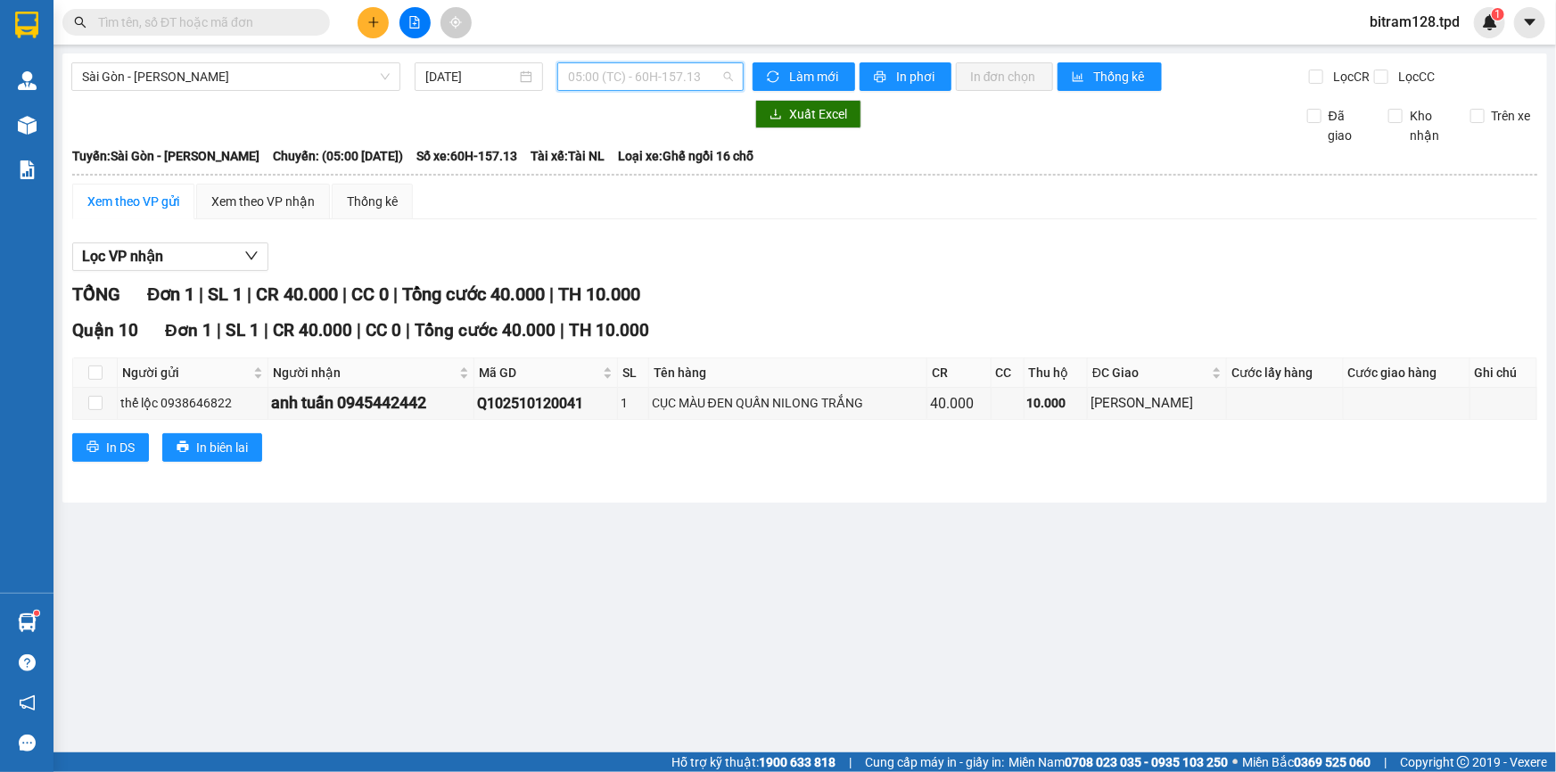
drag, startPoint x: 695, startPoint y: 81, endPoint x: 688, endPoint y: 96, distance: 16.8
click at [695, 82] on span "05:00 (TC) - 60H-157.13" at bounding box center [650, 76] width 165 height 27
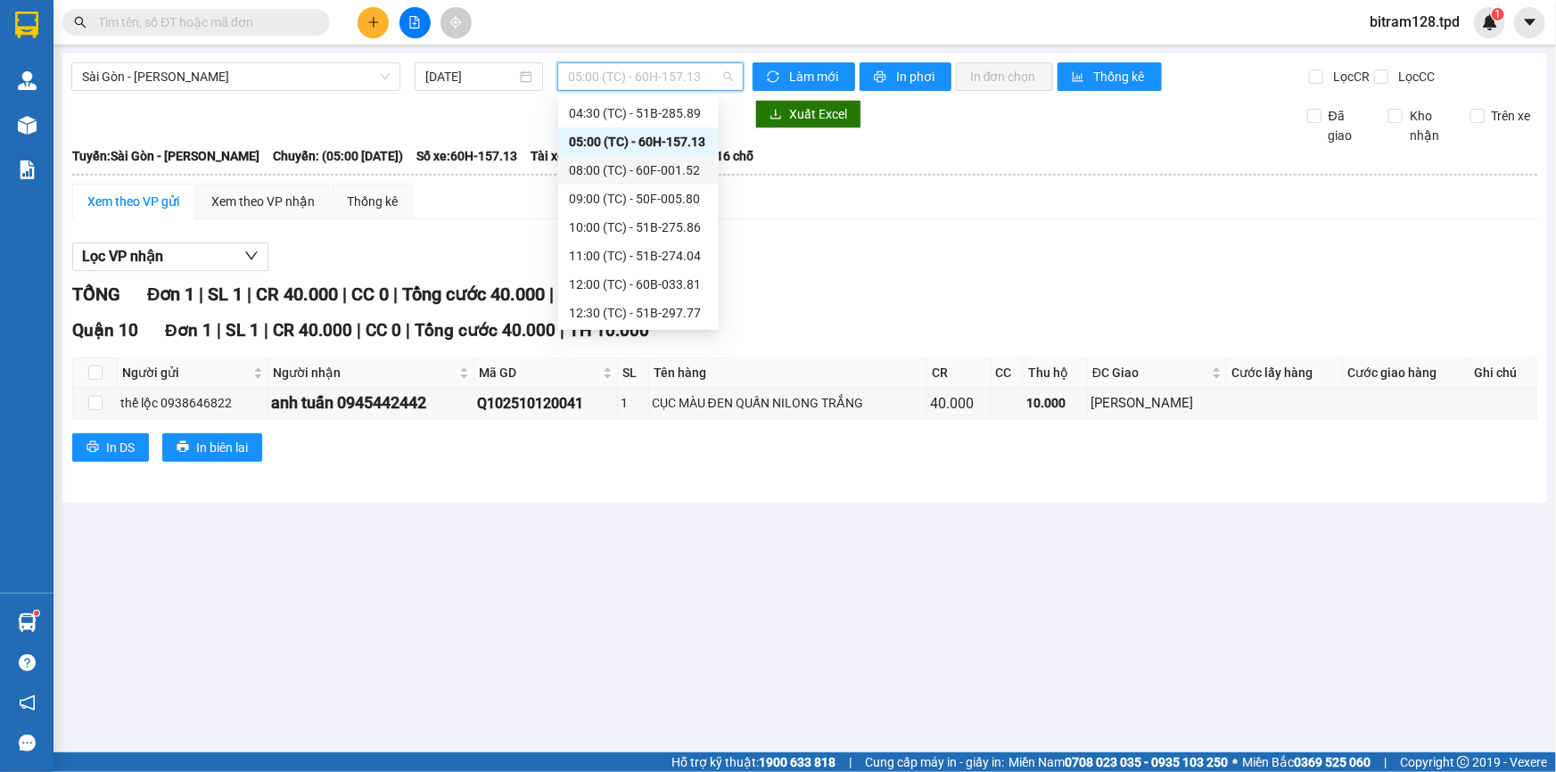
click at [650, 167] on div "08:00 (TC) - 60F-001.52" at bounding box center [638, 170] width 139 height 20
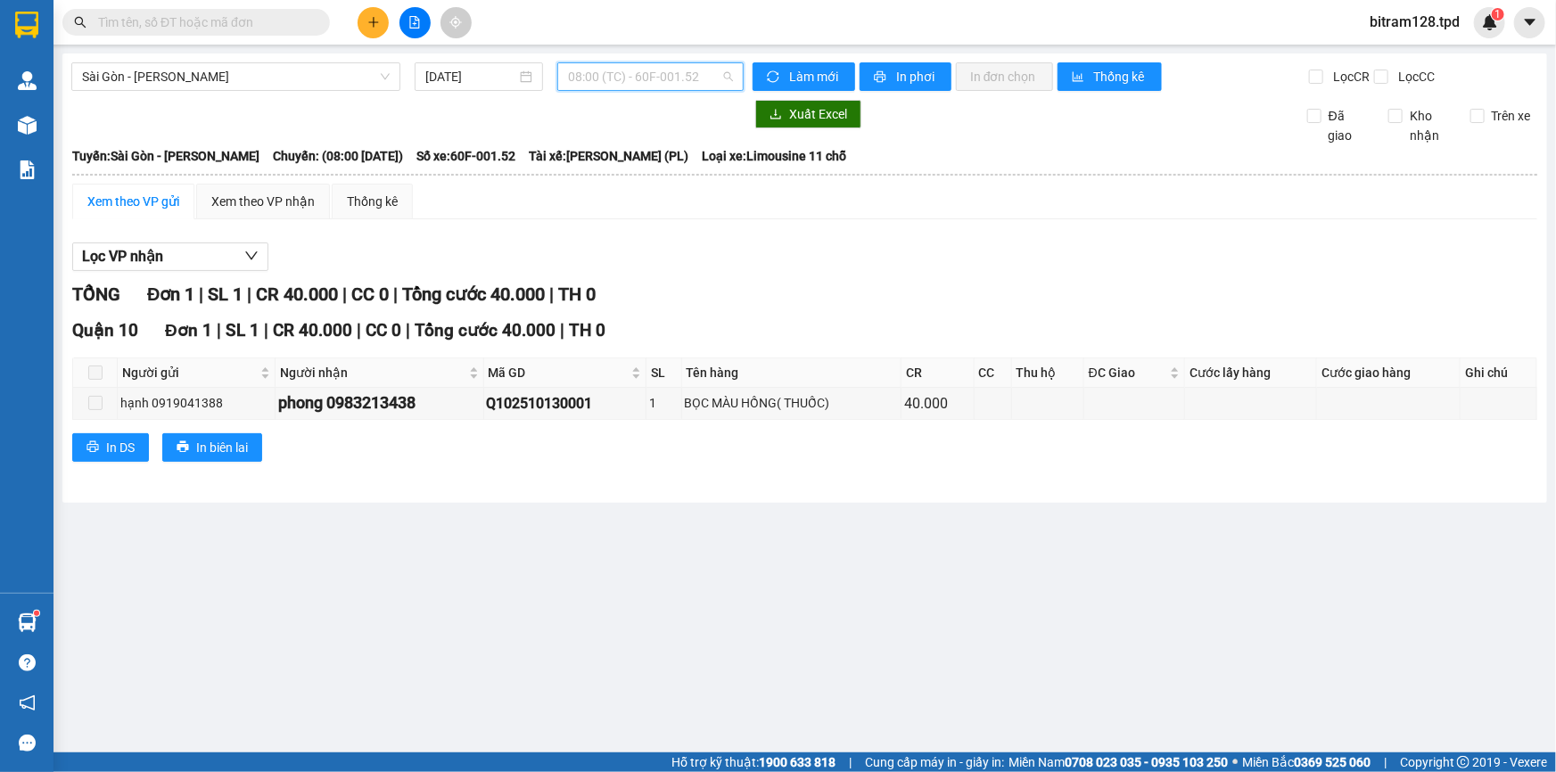
click at [696, 71] on span "08:00 (TC) - 60F-001.52" at bounding box center [650, 76] width 165 height 27
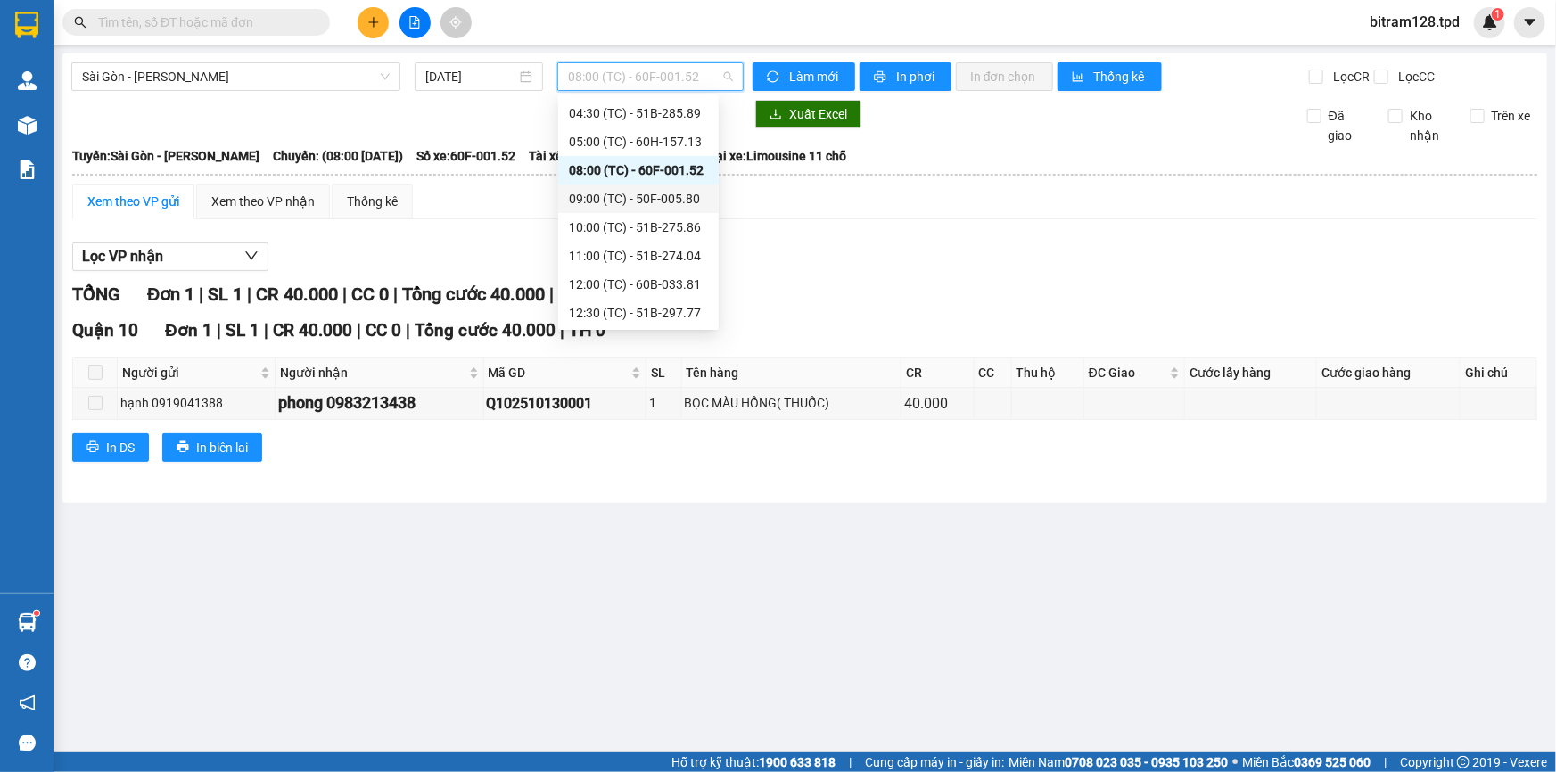
click at [673, 193] on div "09:00 (TC) - 50F-005.80" at bounding box center [638, 199] width 139 height 20
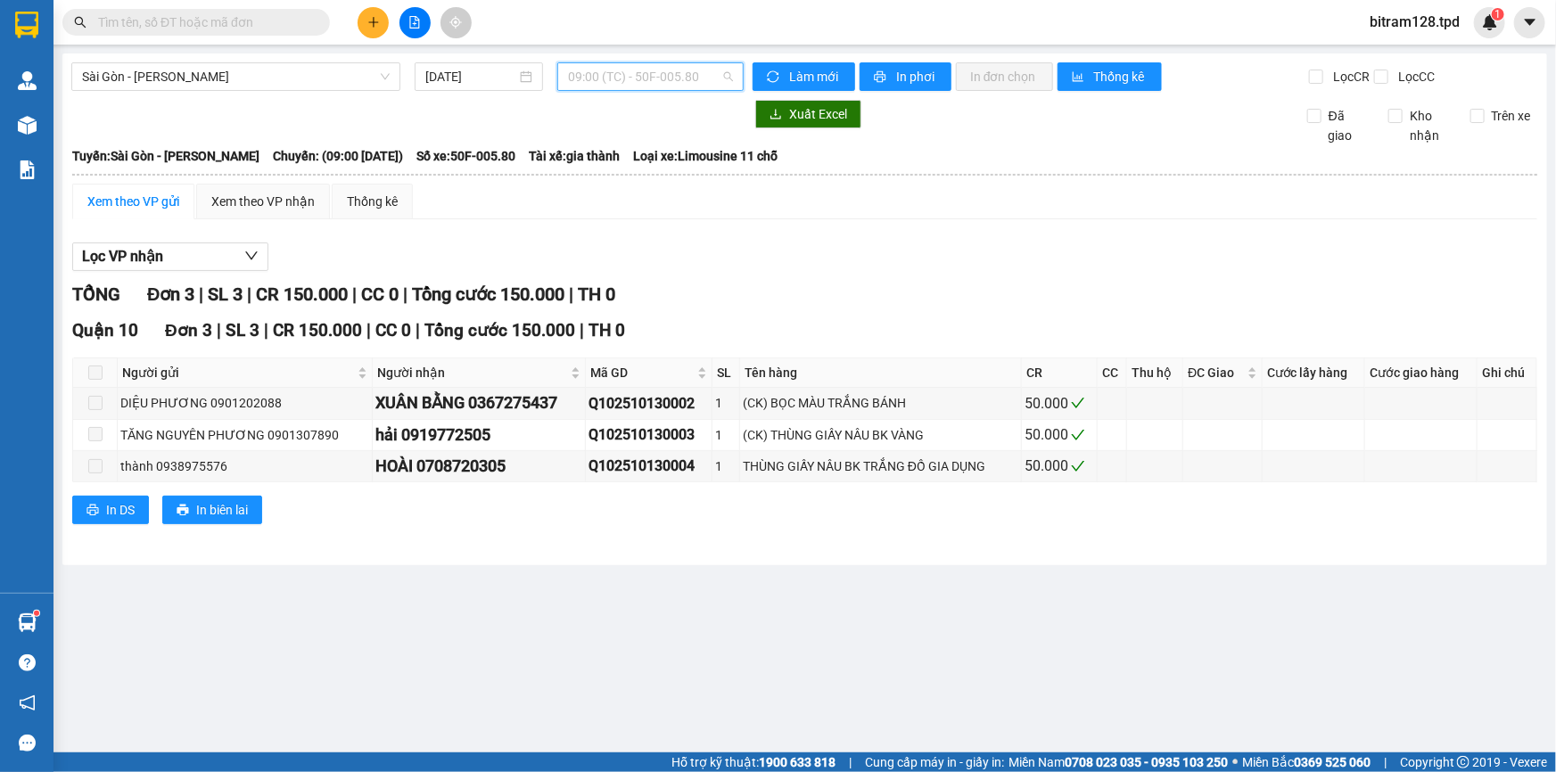
click at [633, 81] on span "09:00 (TC) - 50F-005.80" at bounding box center [650, 76] width 165 height 27
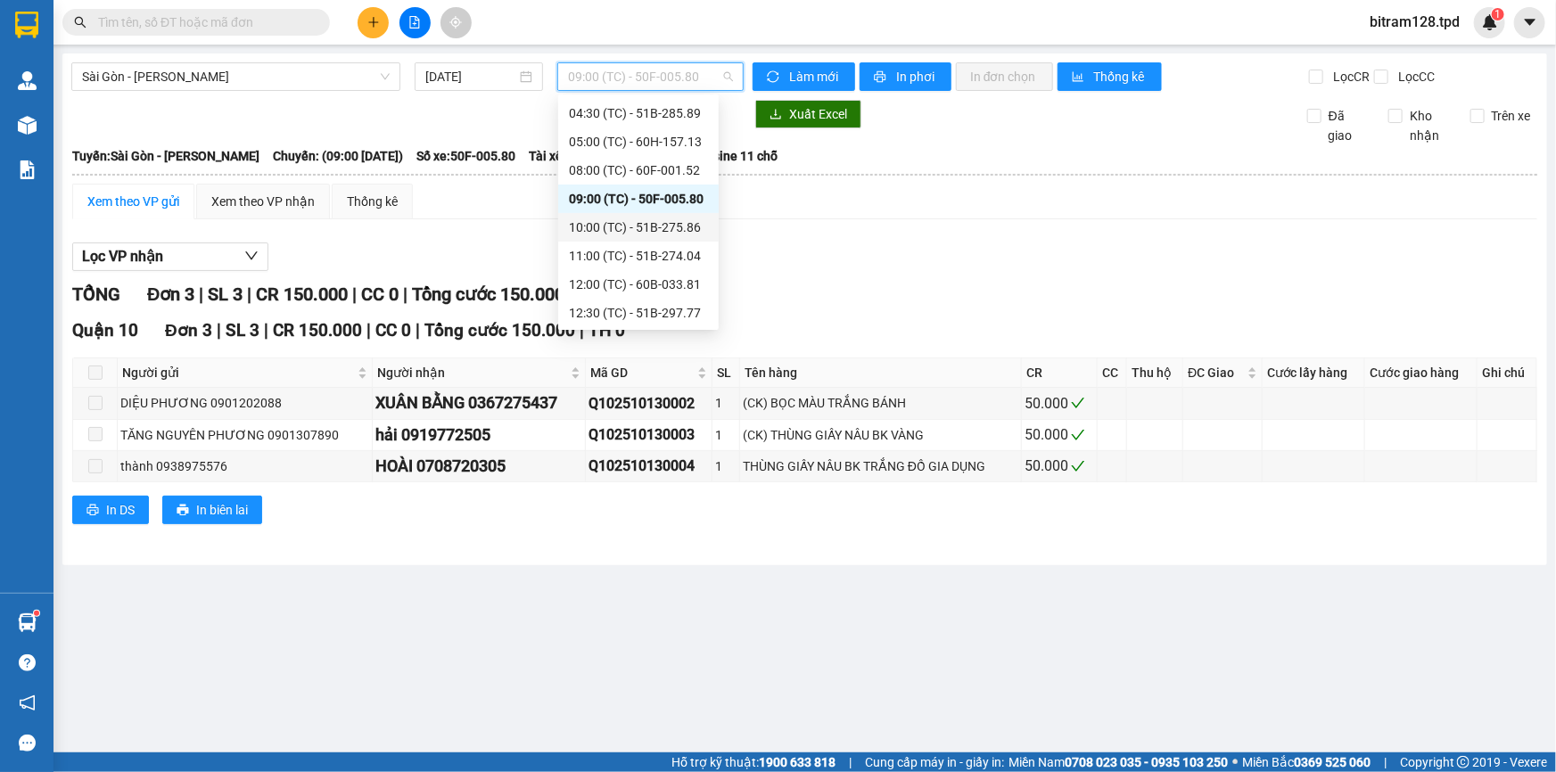
click at [662, 228] on div "10:00 (TC) - 51B-275.86" at bounding box center [638, 228] width 139 height 20
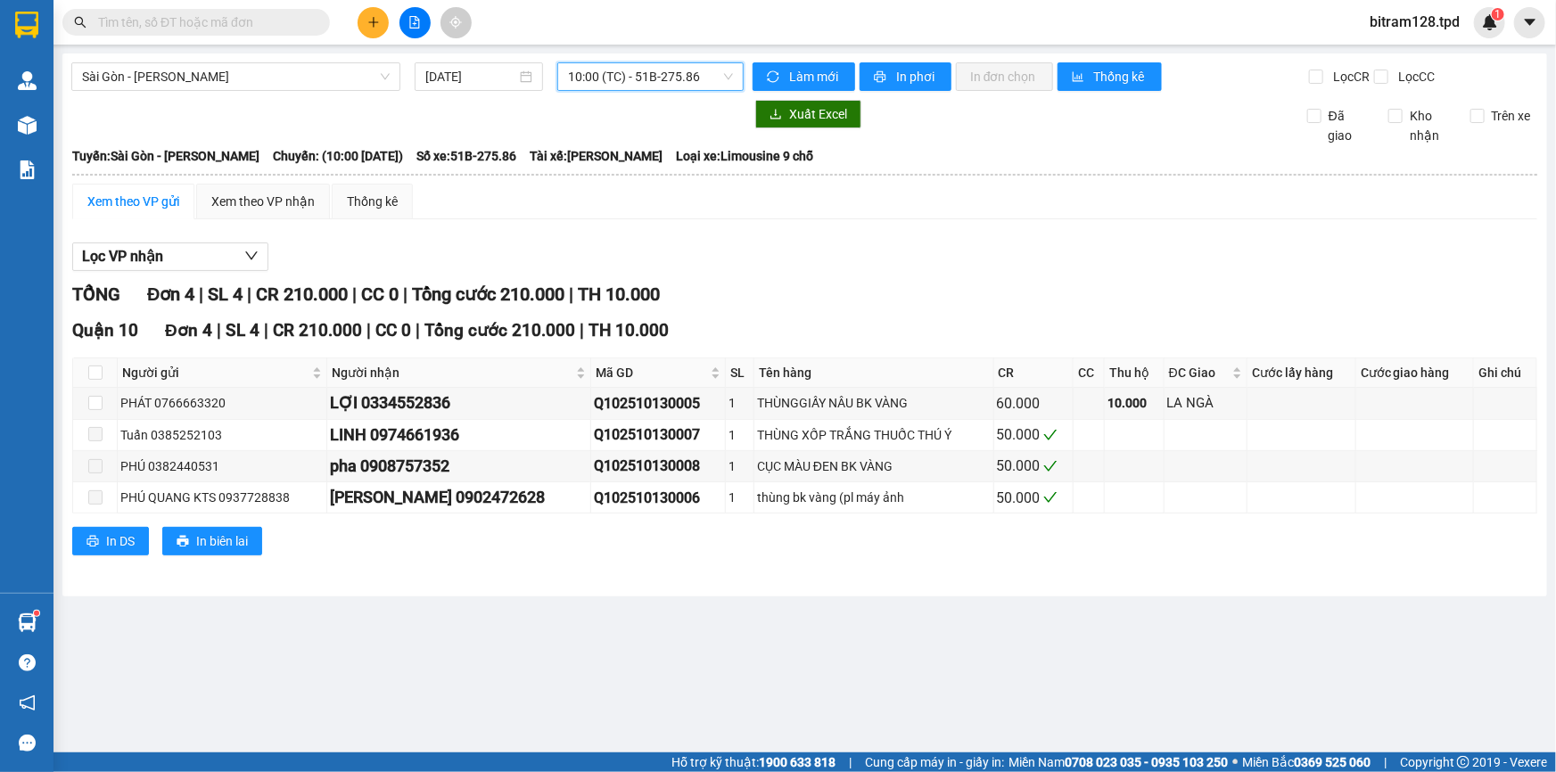
click at [664, 72] on span "10:00 (TC) - 51B-275.86" at bounding box center [650, 76] width 165 height 27
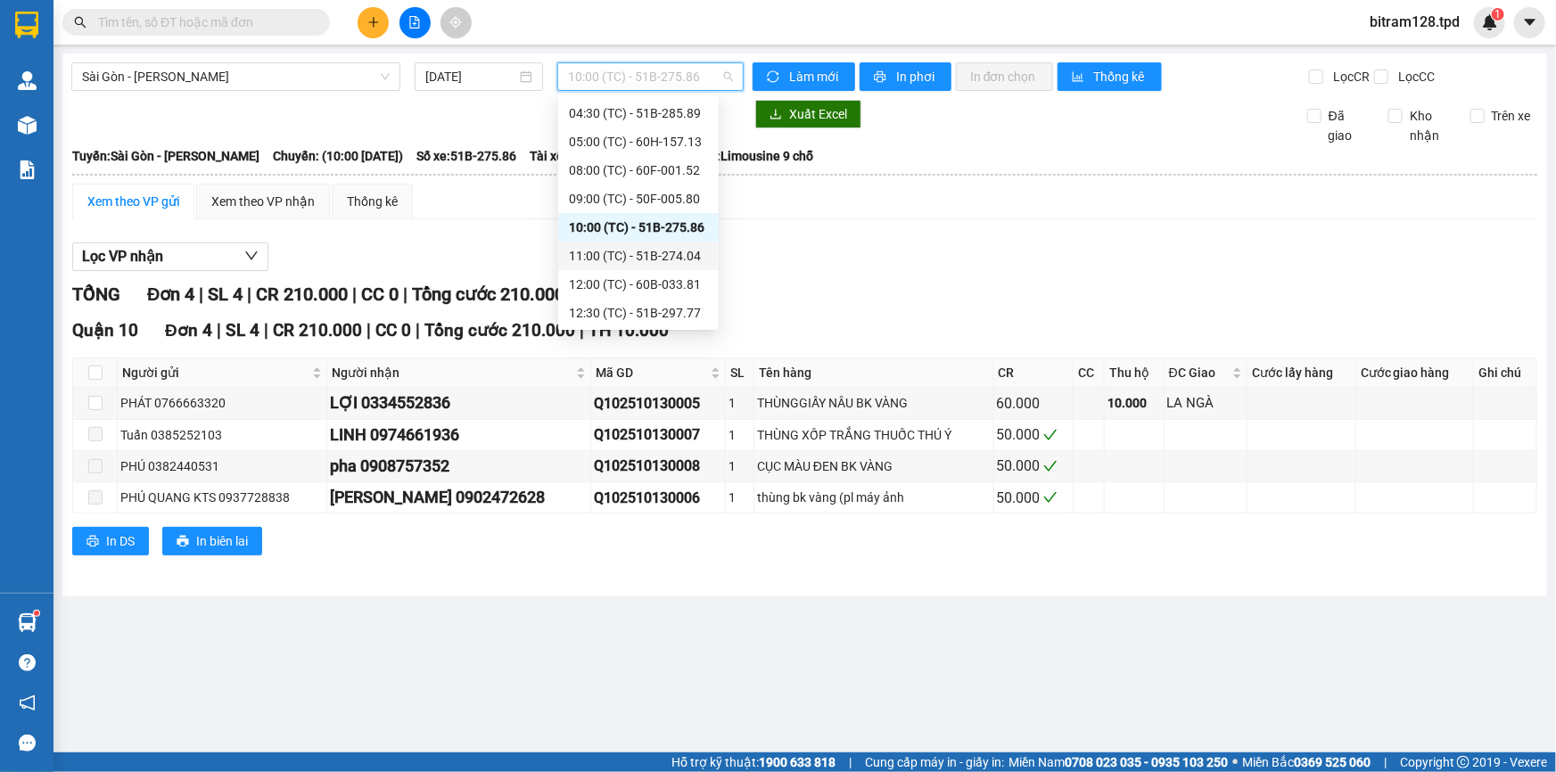
click at [683, 255] on div "11:00 (TC) - 51B-274.04" at bounding box center [638, 256] width 139 height 20
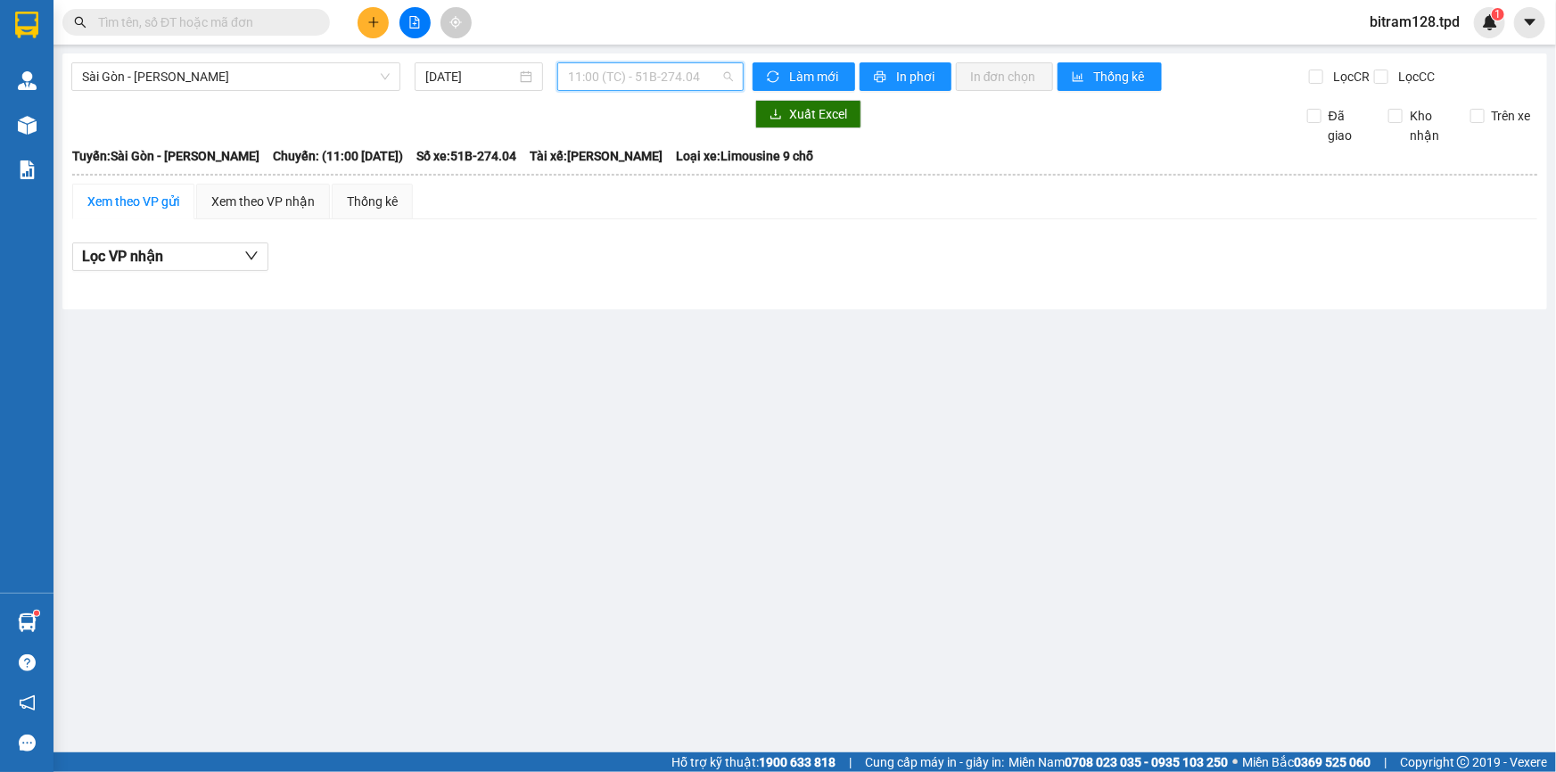
click at [653, 78] on span "11:00 (TC) - 51B-274.04" at bounding box center [650, 76] width 165 height 27
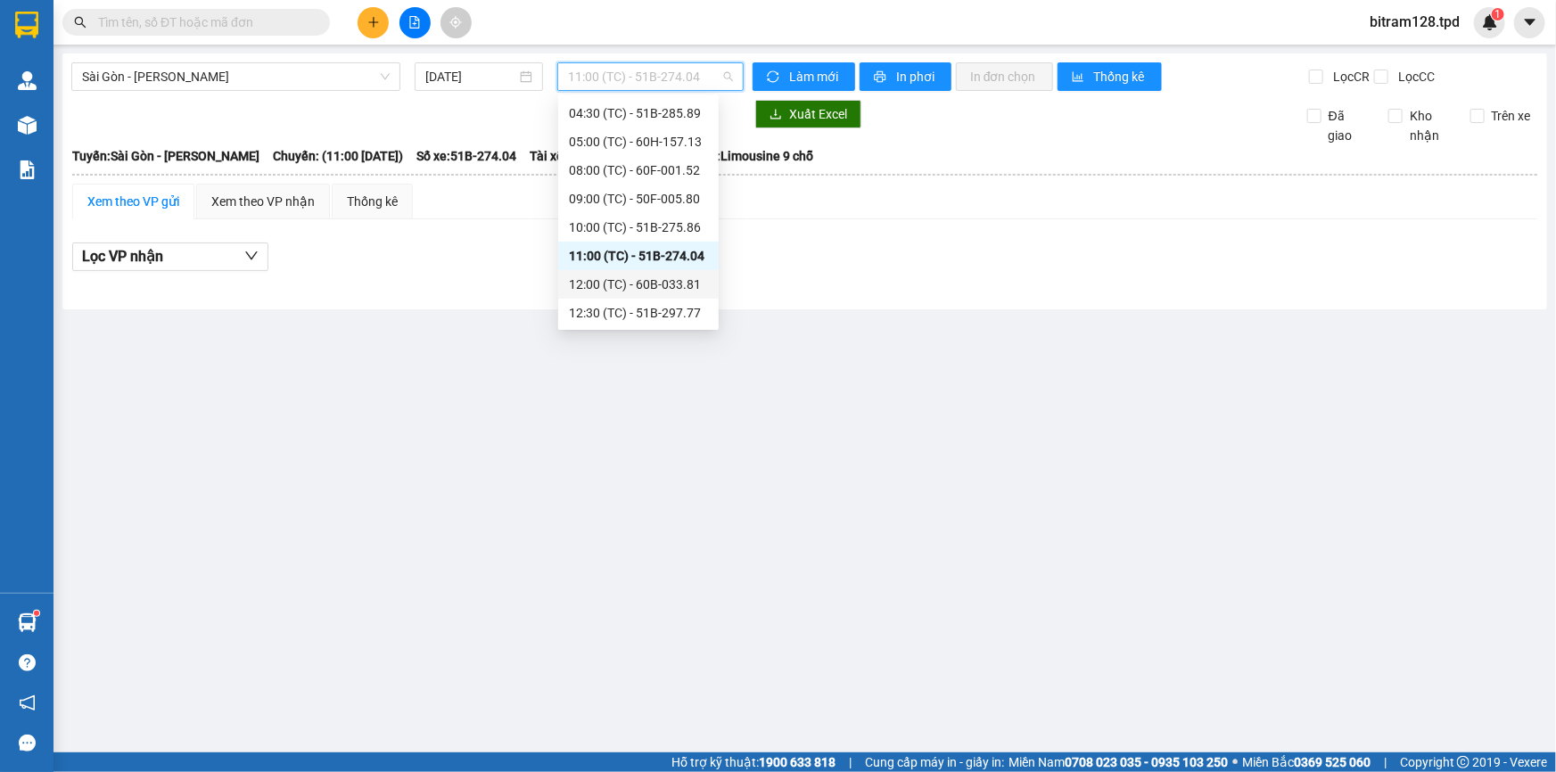
click at [659, 280] on div "12:00 (TC) - 60B-033.81" at bounding box center [638, 285] width 139 height 20
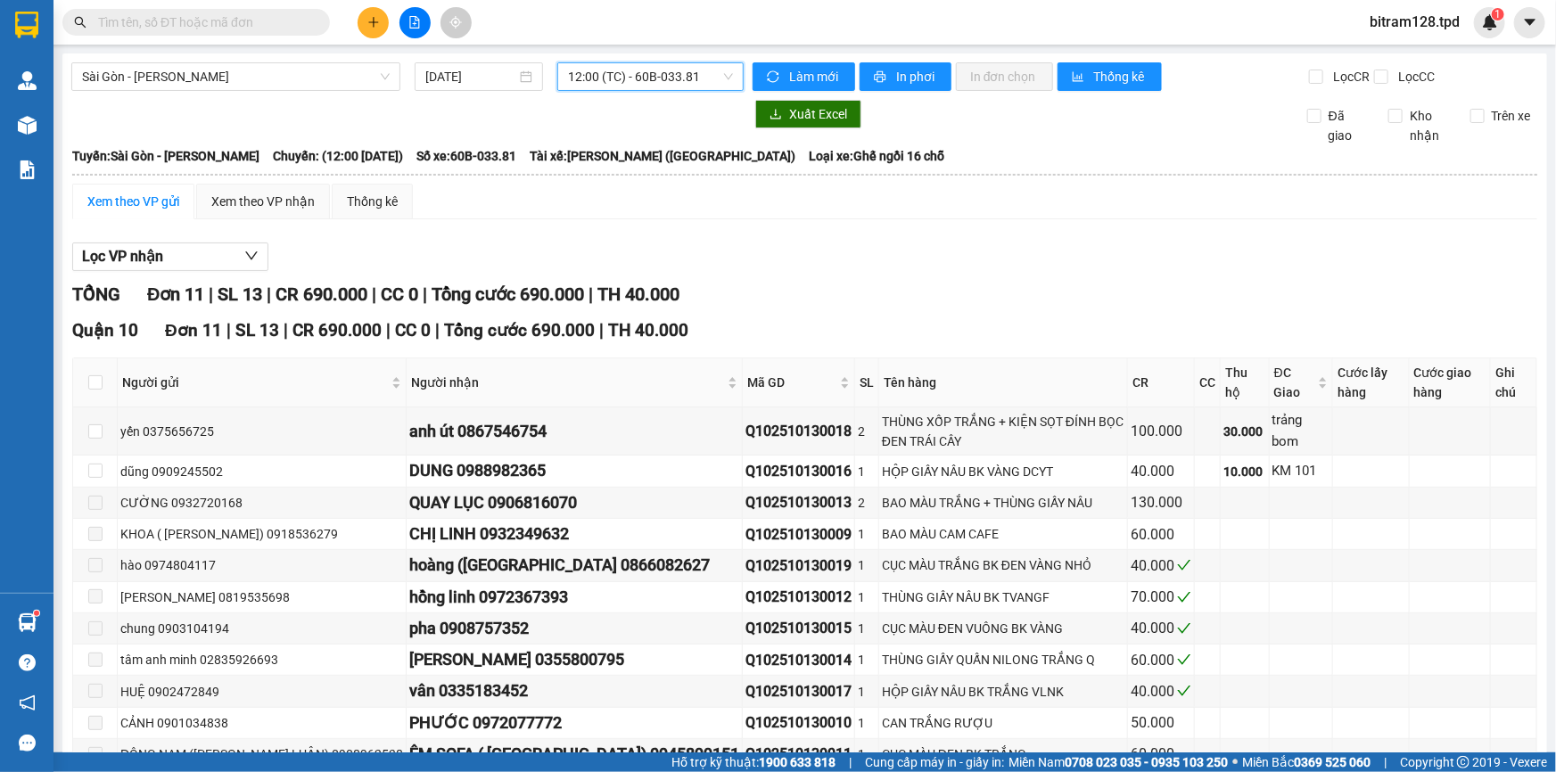
click at [669, 78] on span "12:00 (TC) - 60B-033.81" at bounding box center [650, 76] width 165 height 27
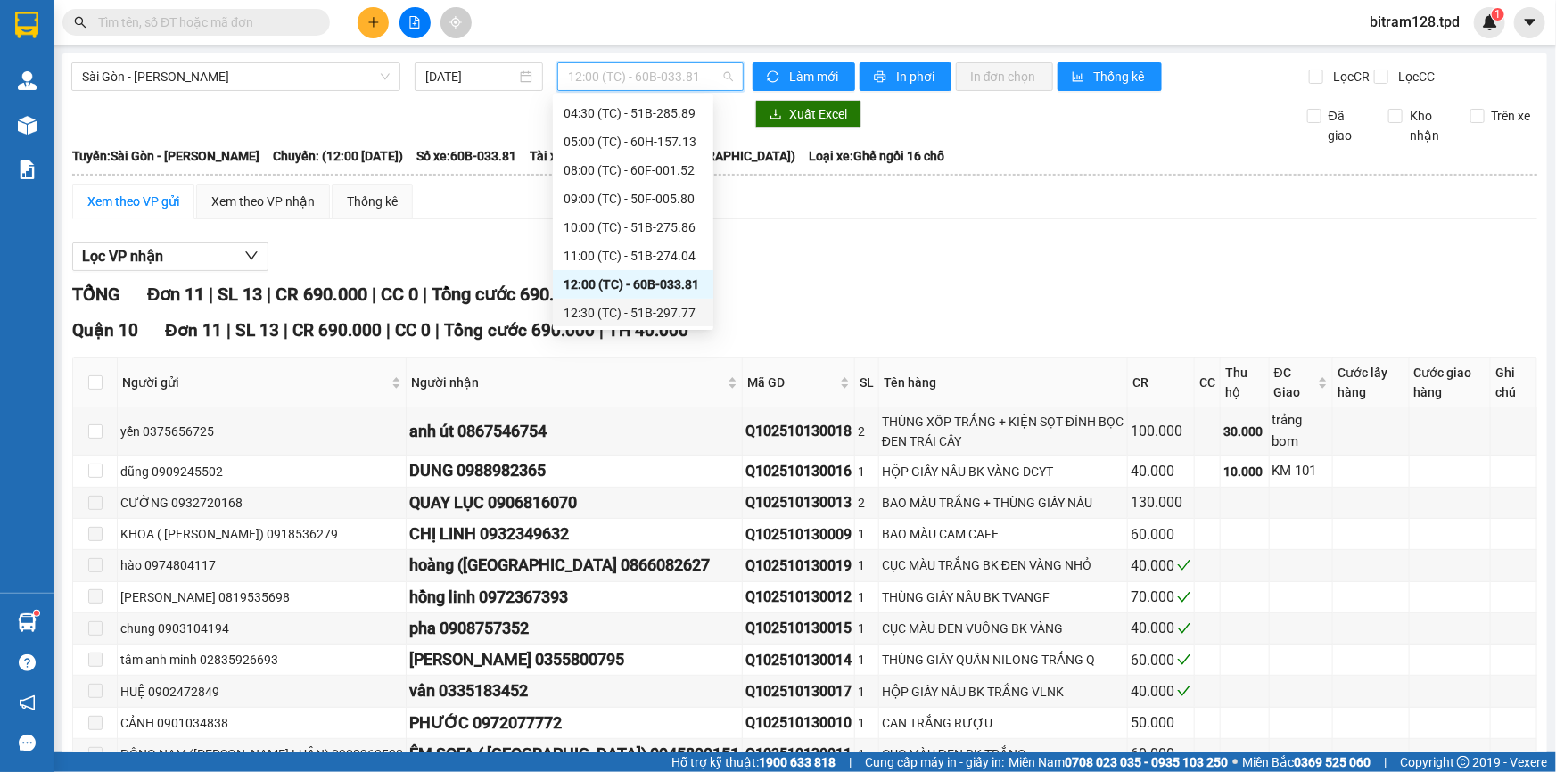
click at [653, 312] on div "12:30 (TC) - 51B-297.77" at bounding box center [632, 313] width 139 height 20
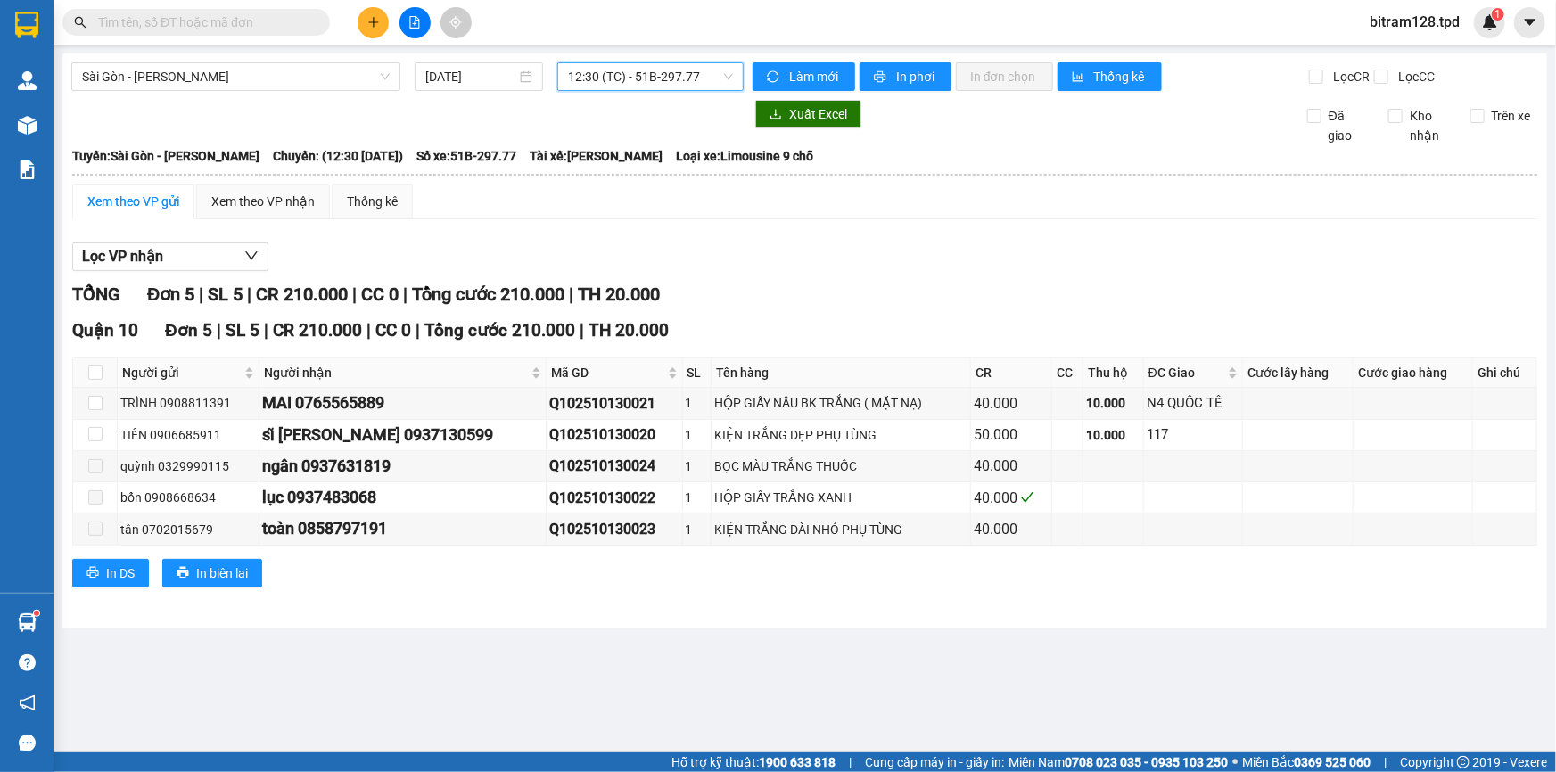
click at [629, 78] on span "12:30 (TC) - 51B-297.77" at bounding box center [650, 76] width 165 height 27
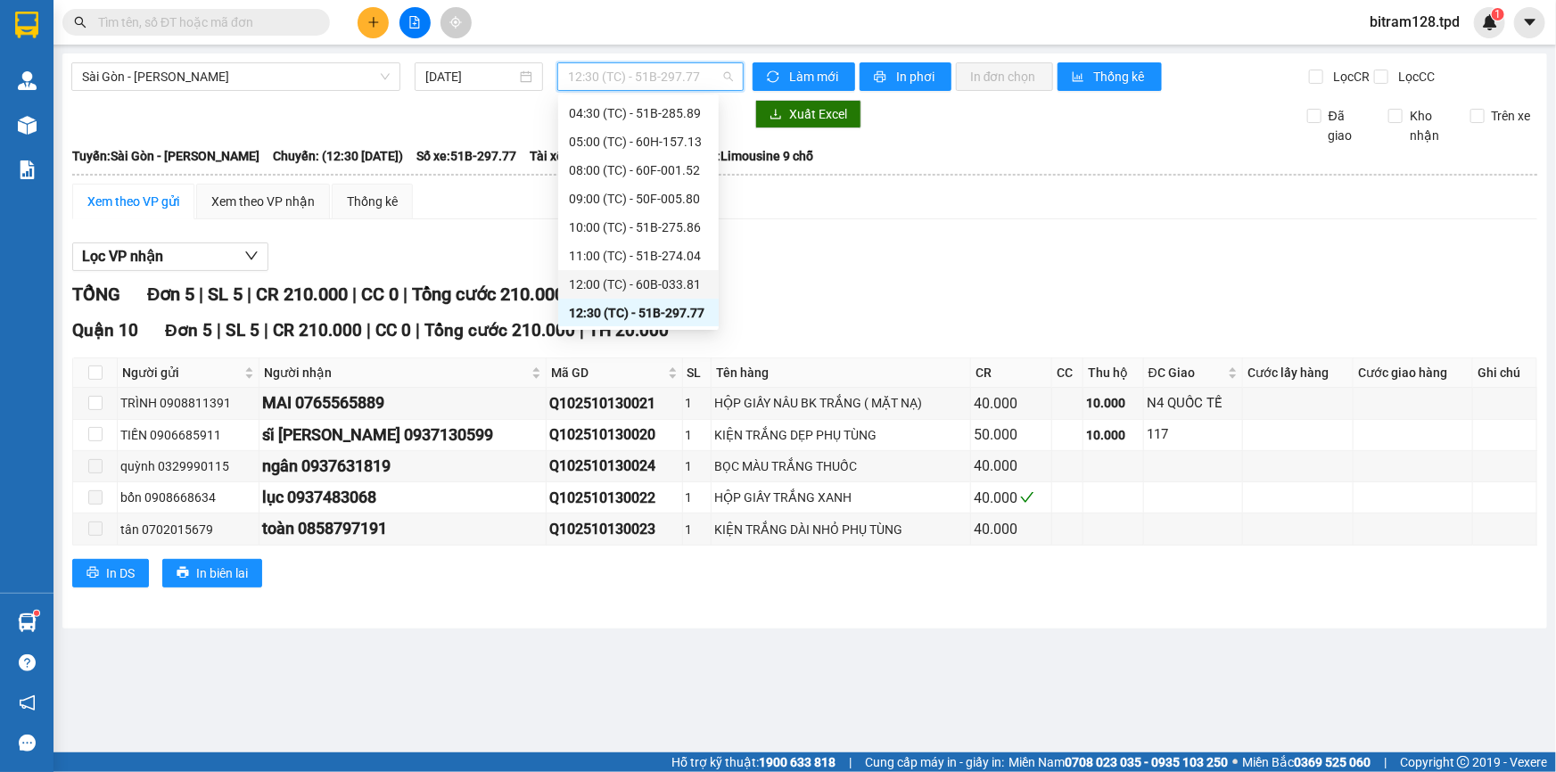
scroll to position [170, 0]
click at [681, 193] on div "13:00 (TC) - 51B-273.71" at bounding box center [638, 199] width 139 height 20
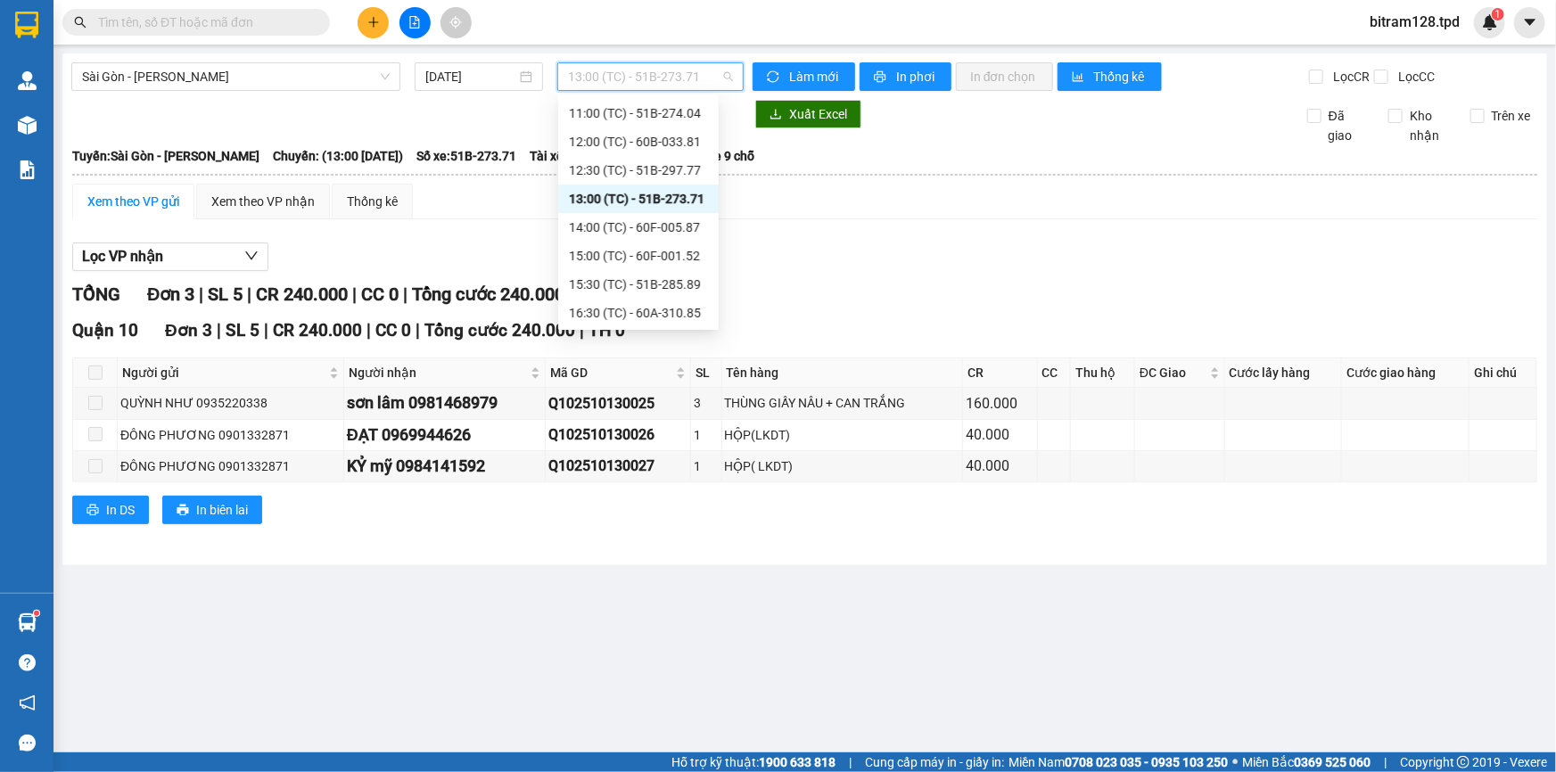
click at [676, 74] on span "13:00 (TC) - 51B-273.71" at bounding box center [650, 76] width 165 height 27
click at [684, 220] on div "14:00 (TC) - 60F-005.87" at bounding box center [638, 228] width 139 height 20
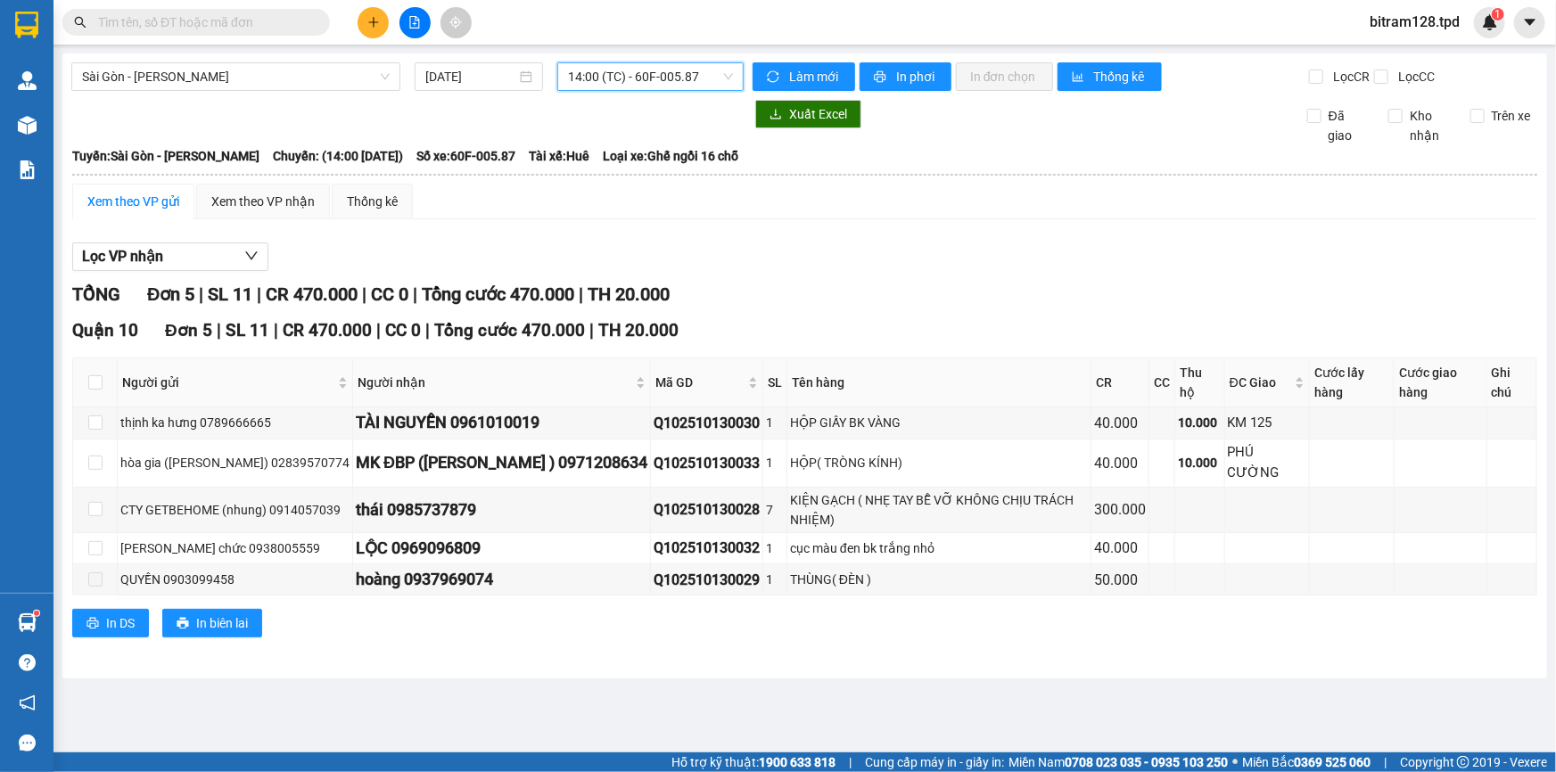
click at [648, 73] on span "14:00 (TC) - 60F-005.87" at bounding box center [650, 76] width 165 height 27
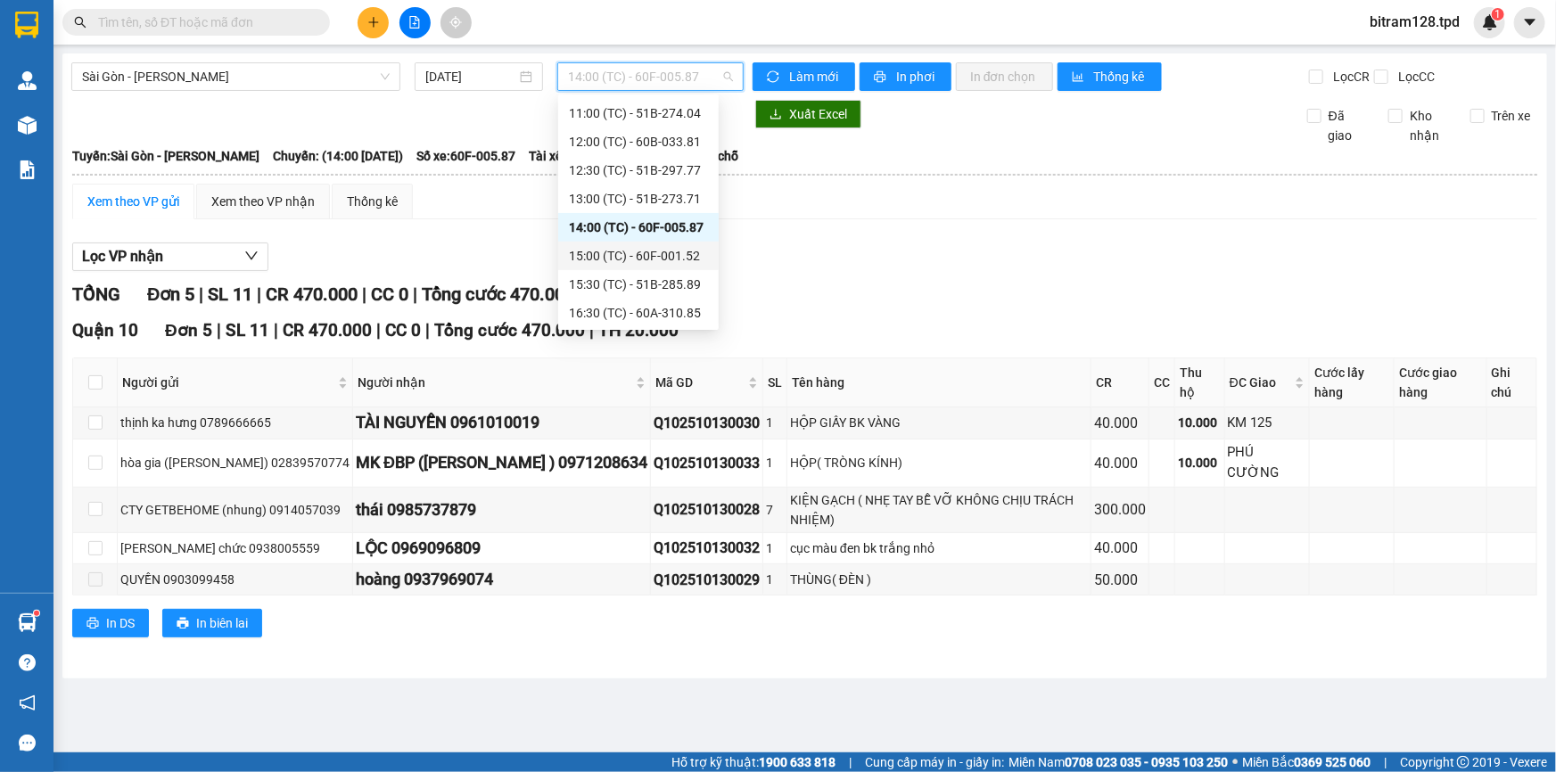
click at [678, 254] on div "15:00 (TC) - 60F-001.52" at bounding box center [638, 256] width 139 height 20
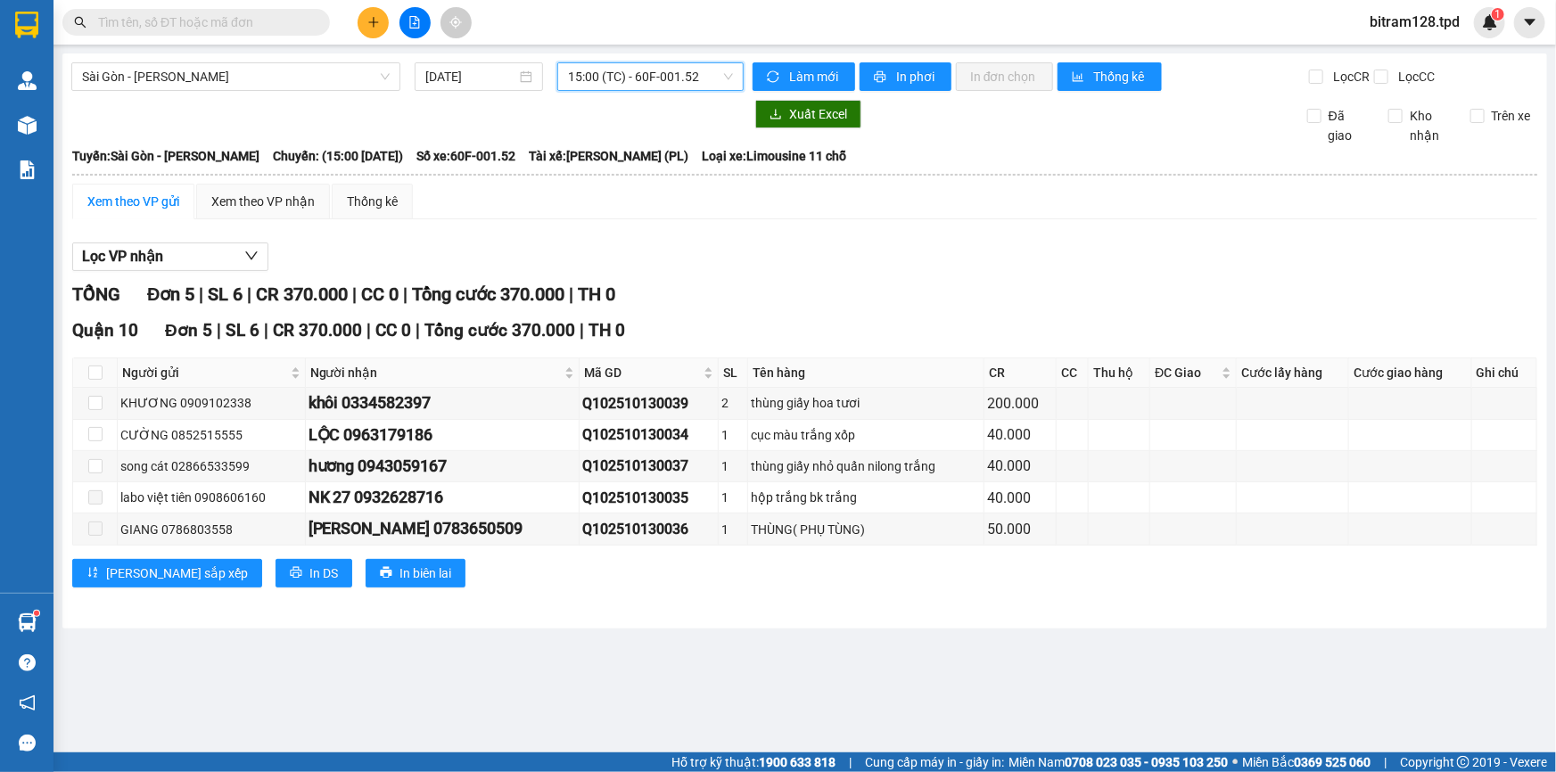
click at [674, 73] on span "15:00 (TC) - 60F-001.52" at bounding box center [650, 76] width 165 height 27
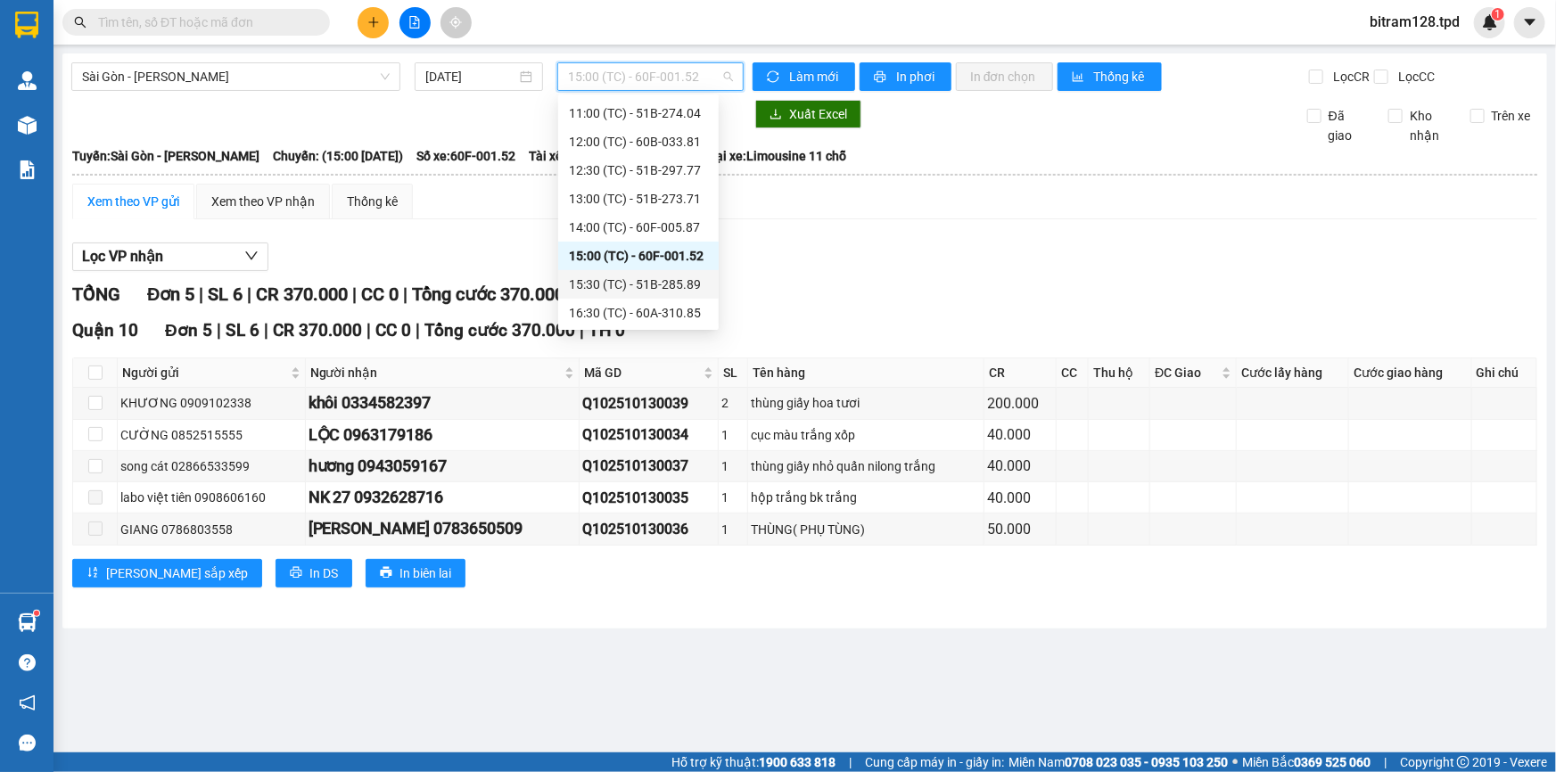
click at [659, 283] on div "15:30 (TC) - 51B-285.89" at bounding box center [638, 285] width 139 height 20
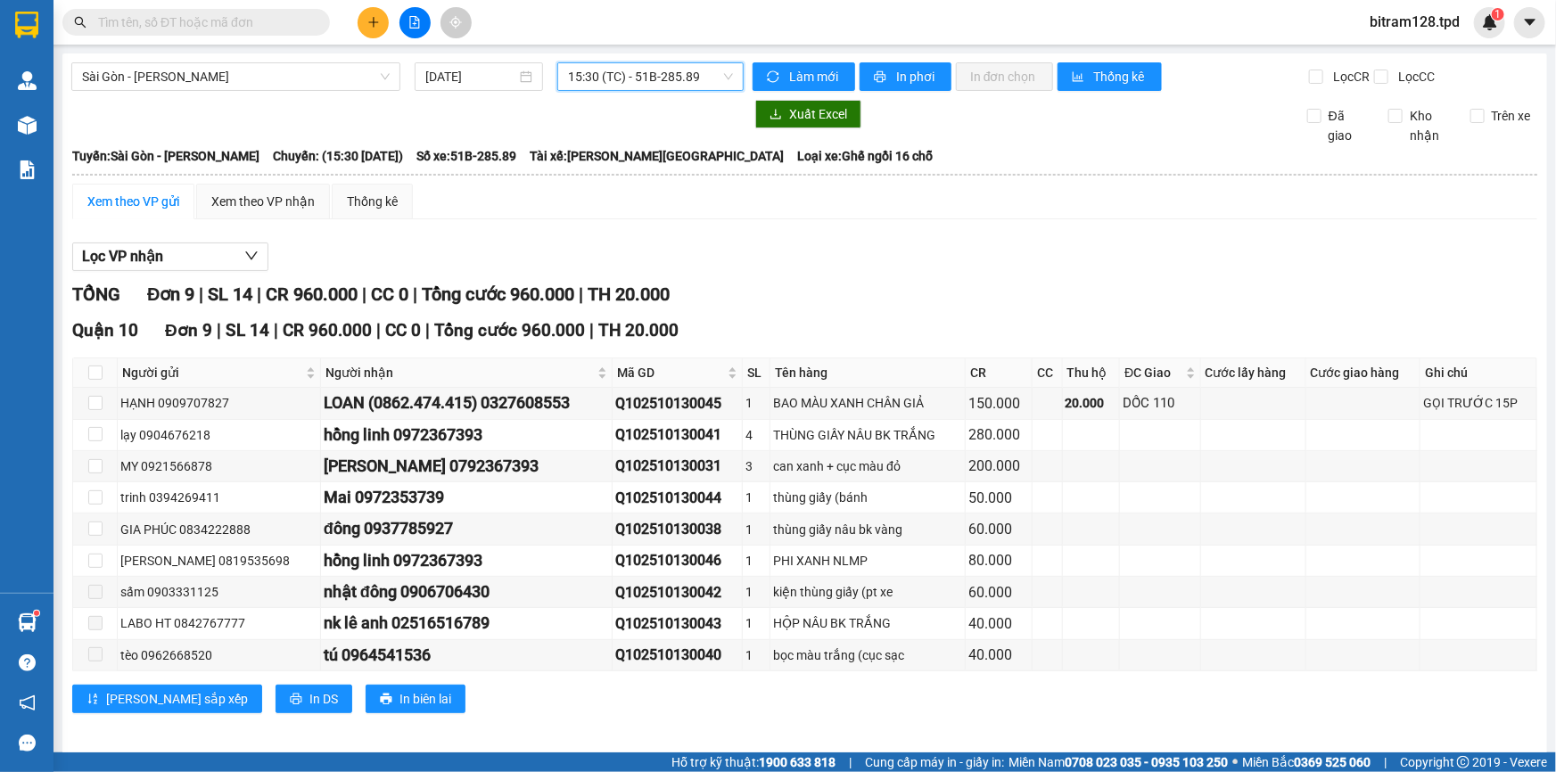
drag, startPoint x: 627, startPoint y: 78, endPoint x: 633, endPoint y: 86, distance: 10.9
click at [631, 78] on span "15:30 (TC) - 51B-285.89" at bounding box center [650, 76] width 165 height 27
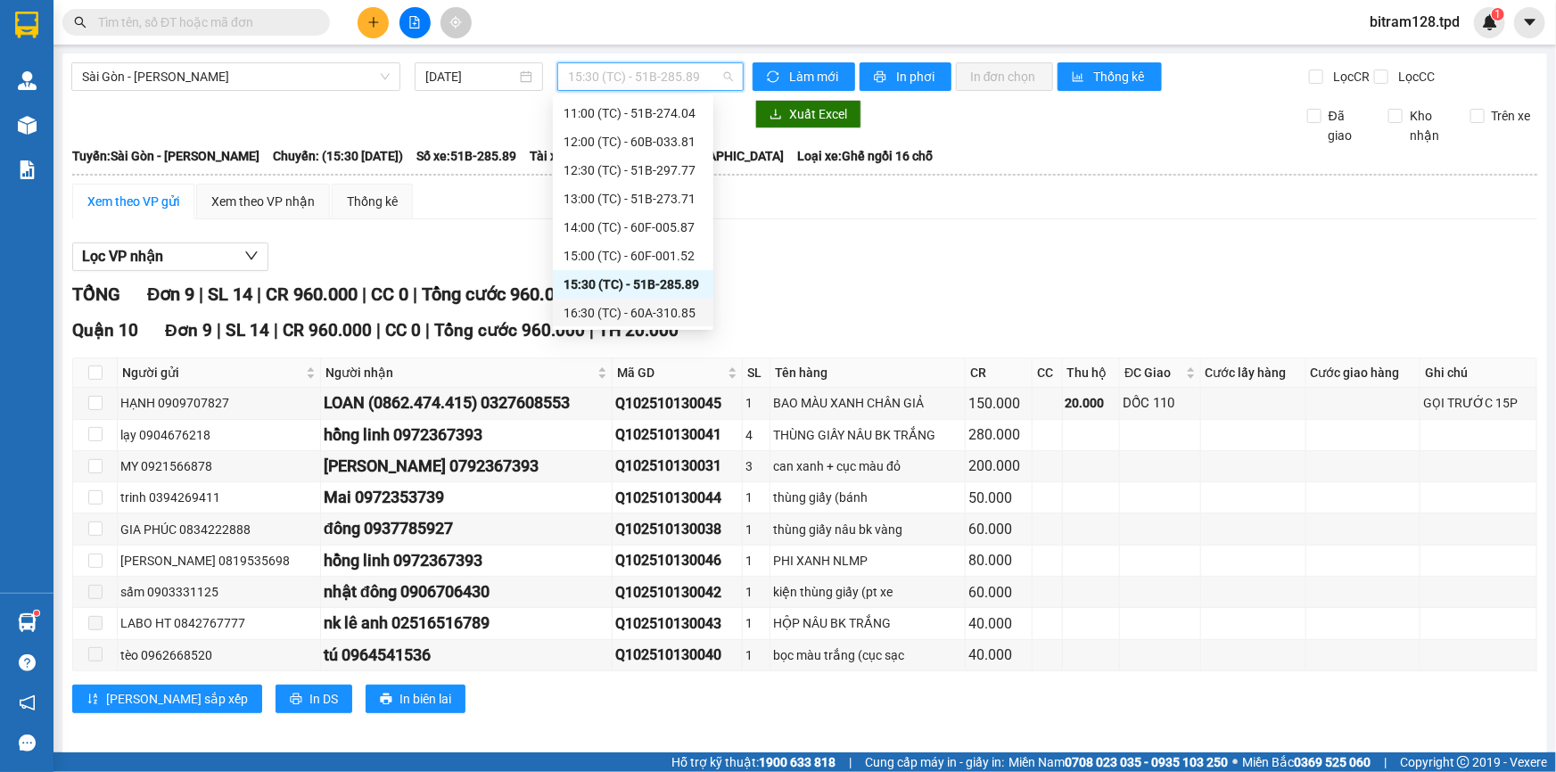
click at [681, 314] on div "16:30 (TC) - 60A-310.85" at bounding box center [632, 313] width 139 height 20
